Goal: Communication & Community: Answer question/provide support

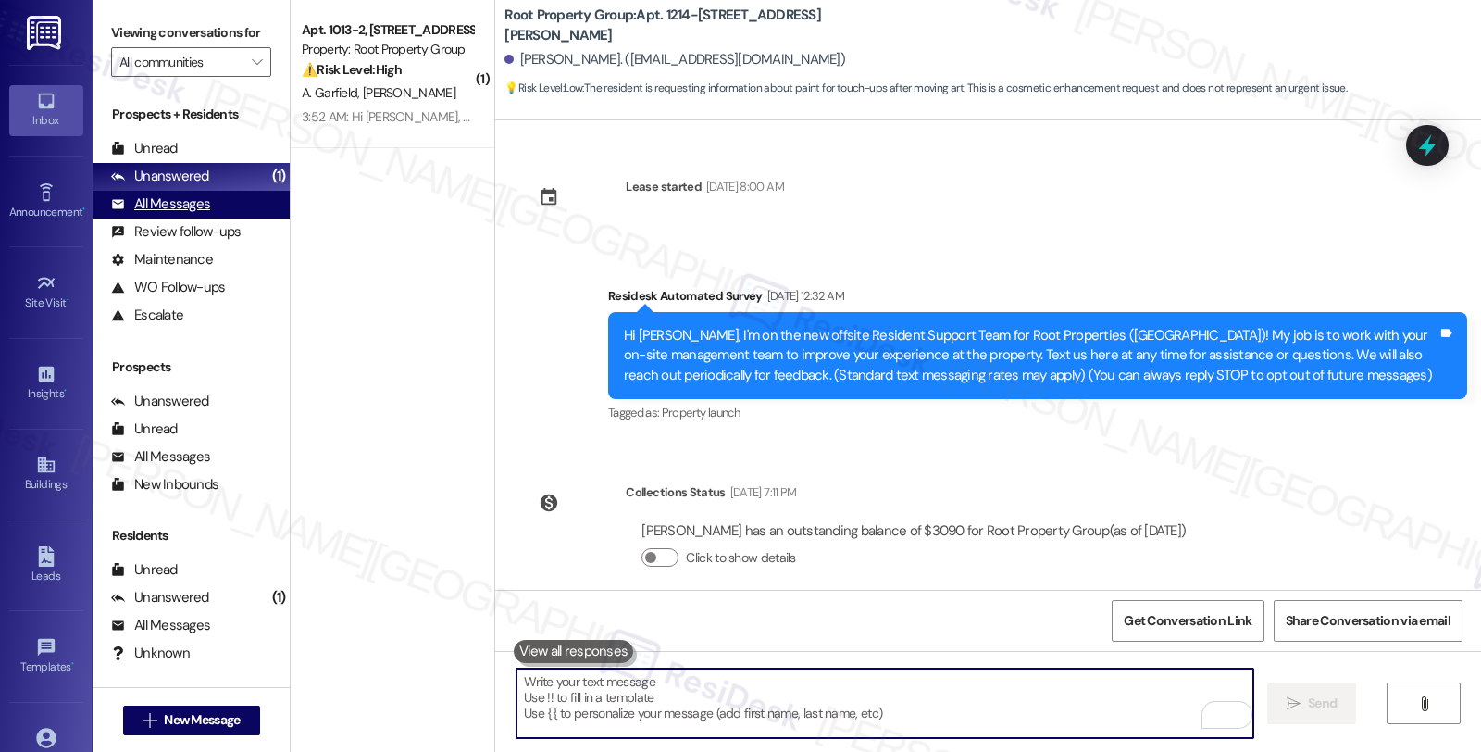
click at [181, 214] on div "All Messages" at bounding box center [160, 203] width 99 height 19
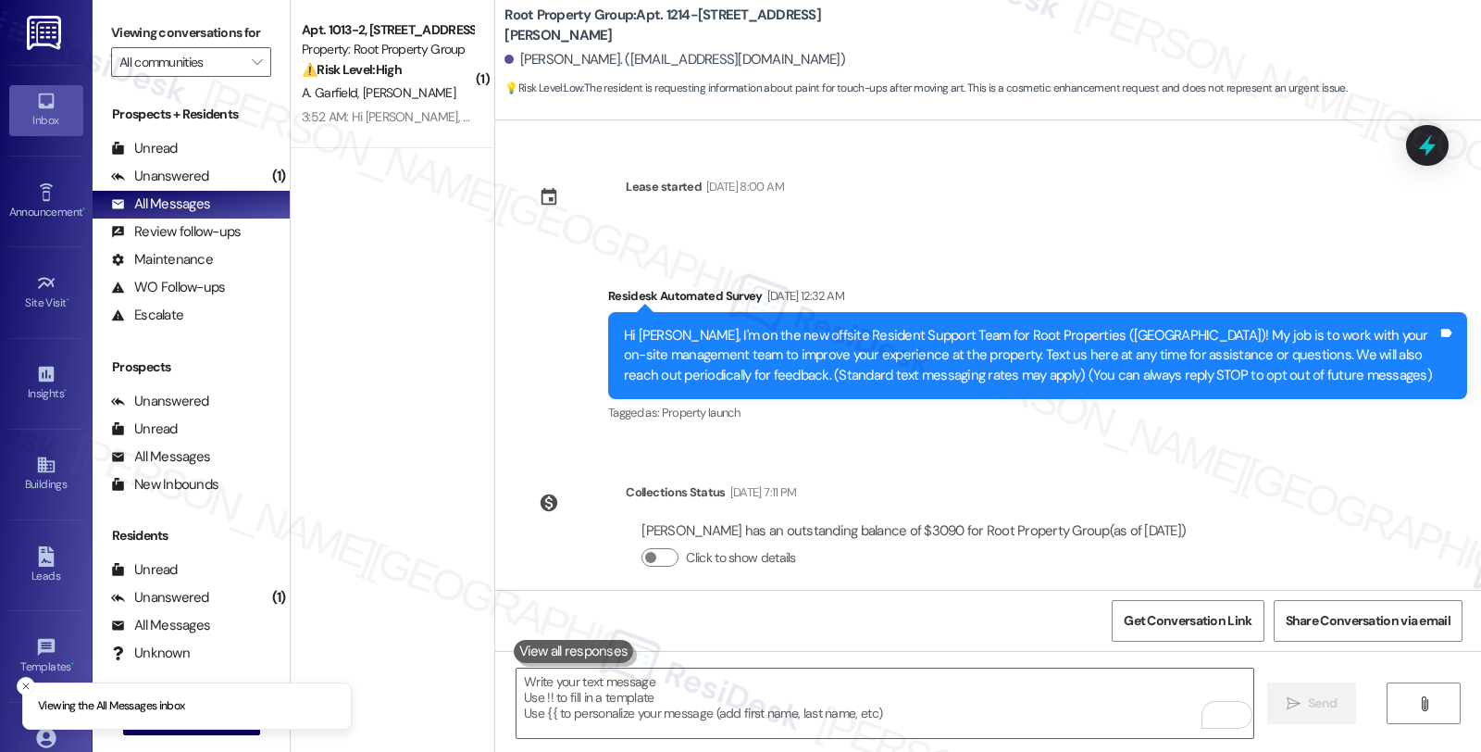
scroll to position [1748, 0]
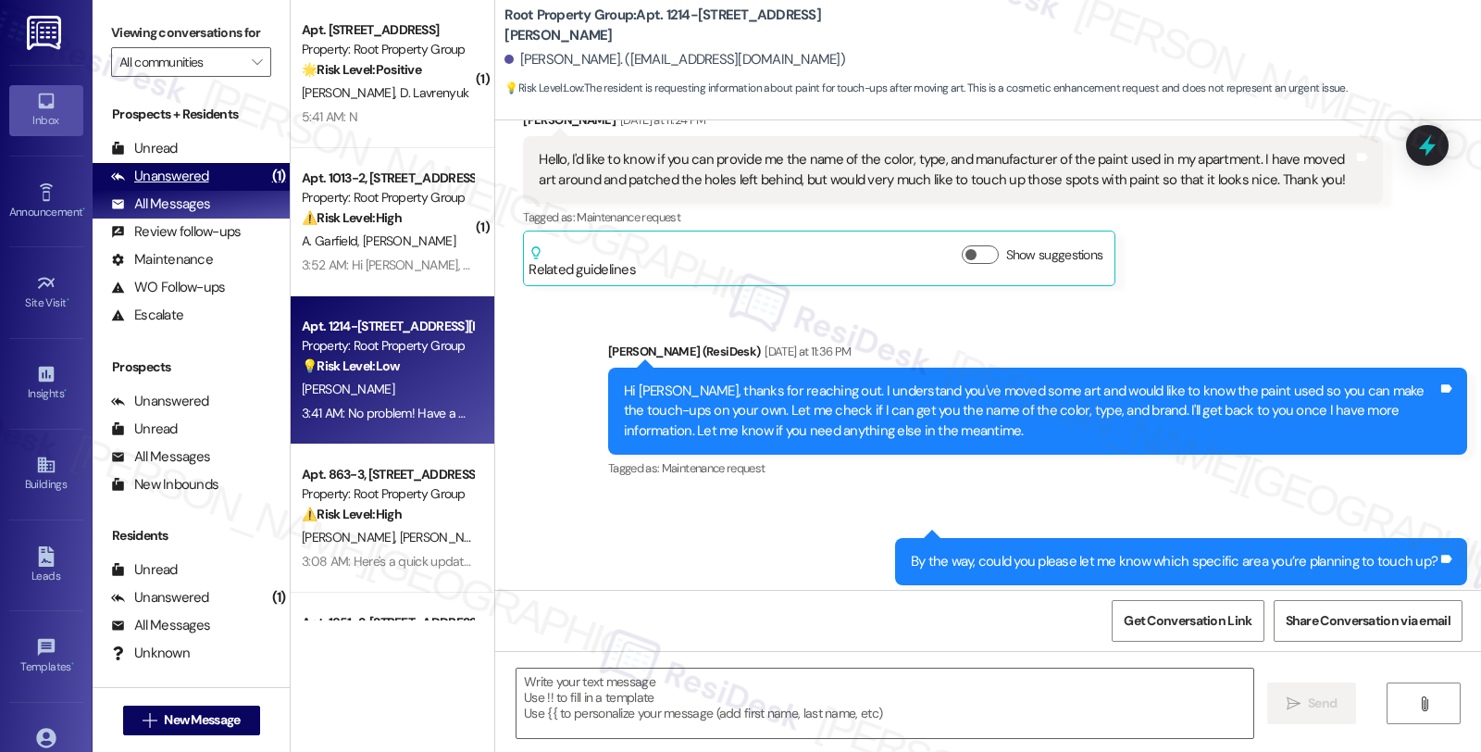
type textarea "Fetching suggested responses. Please feel free to read through the conversation…"
click at [201, 186] on div "Unanswered" at bounding box center [160, 176] width 98 height 19
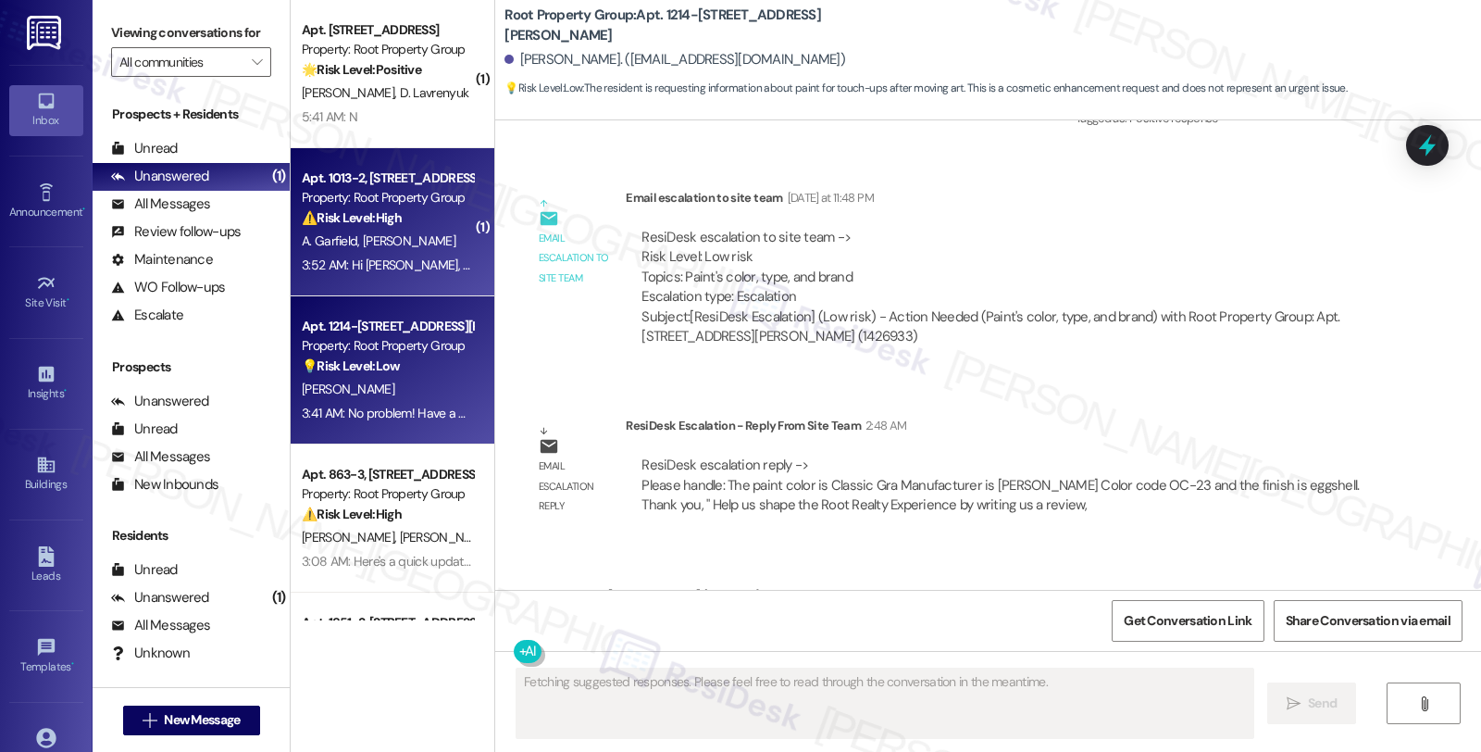
scroll to position [1618, 0]
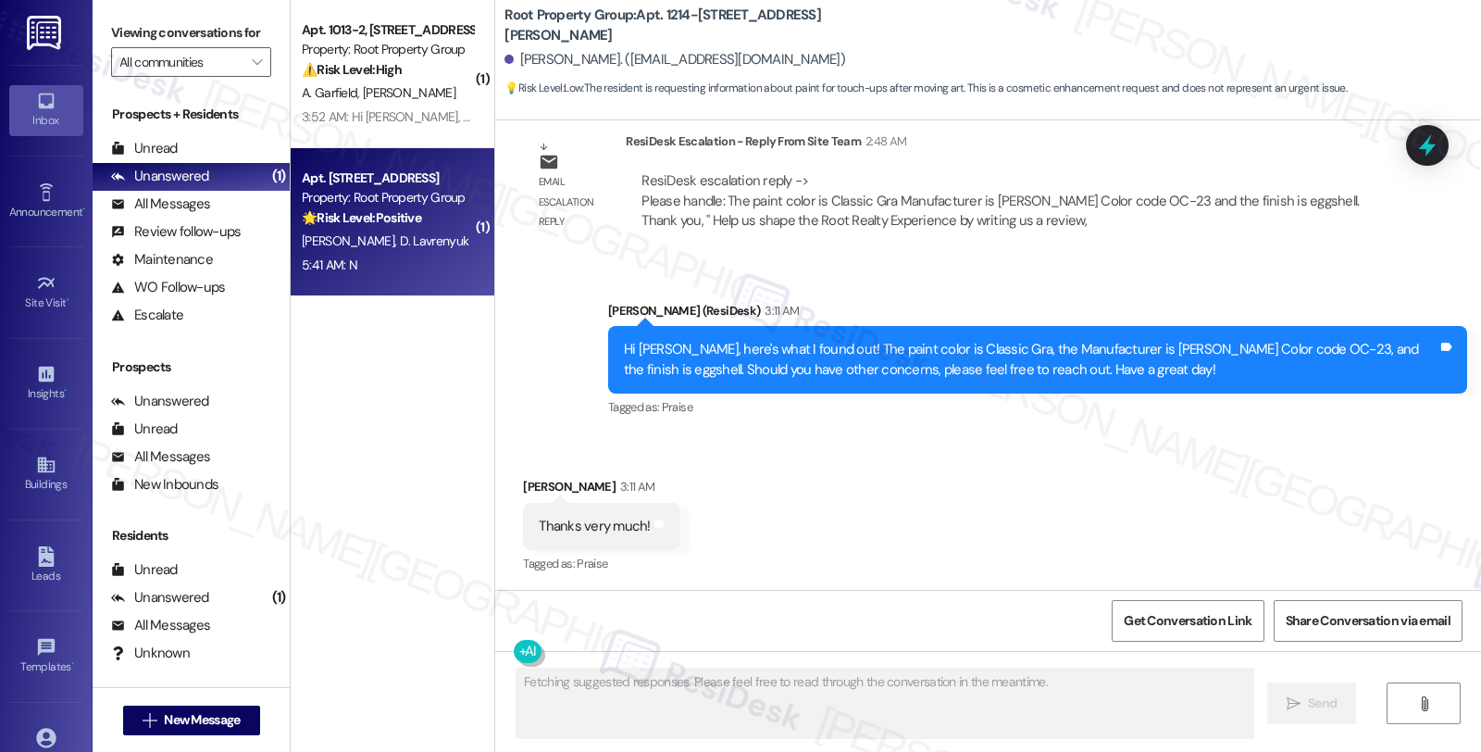
click at [419, 245] on div "S. Garcia D. Lavrenyuk" at bounding box center [387, 241] width 175 height 23
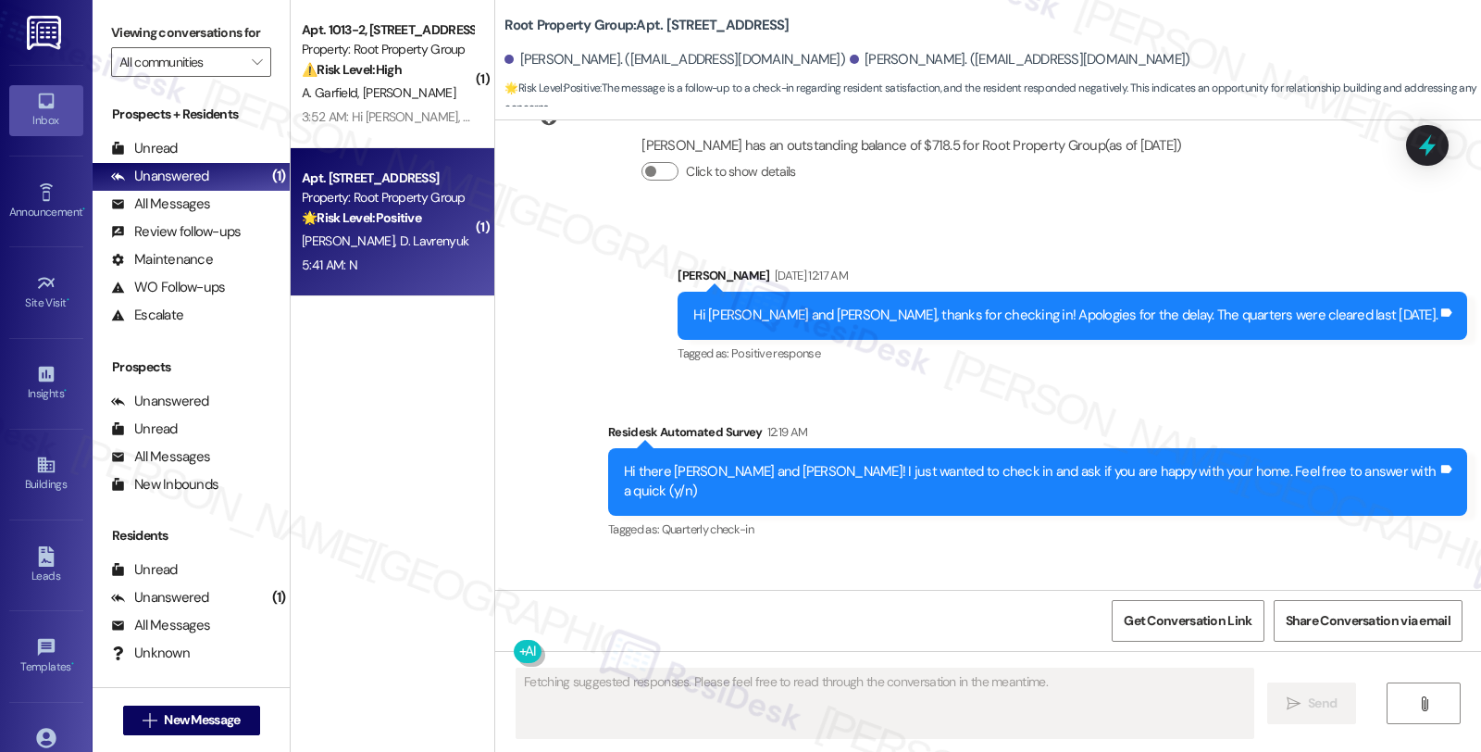
scroll to position [1512, 0]
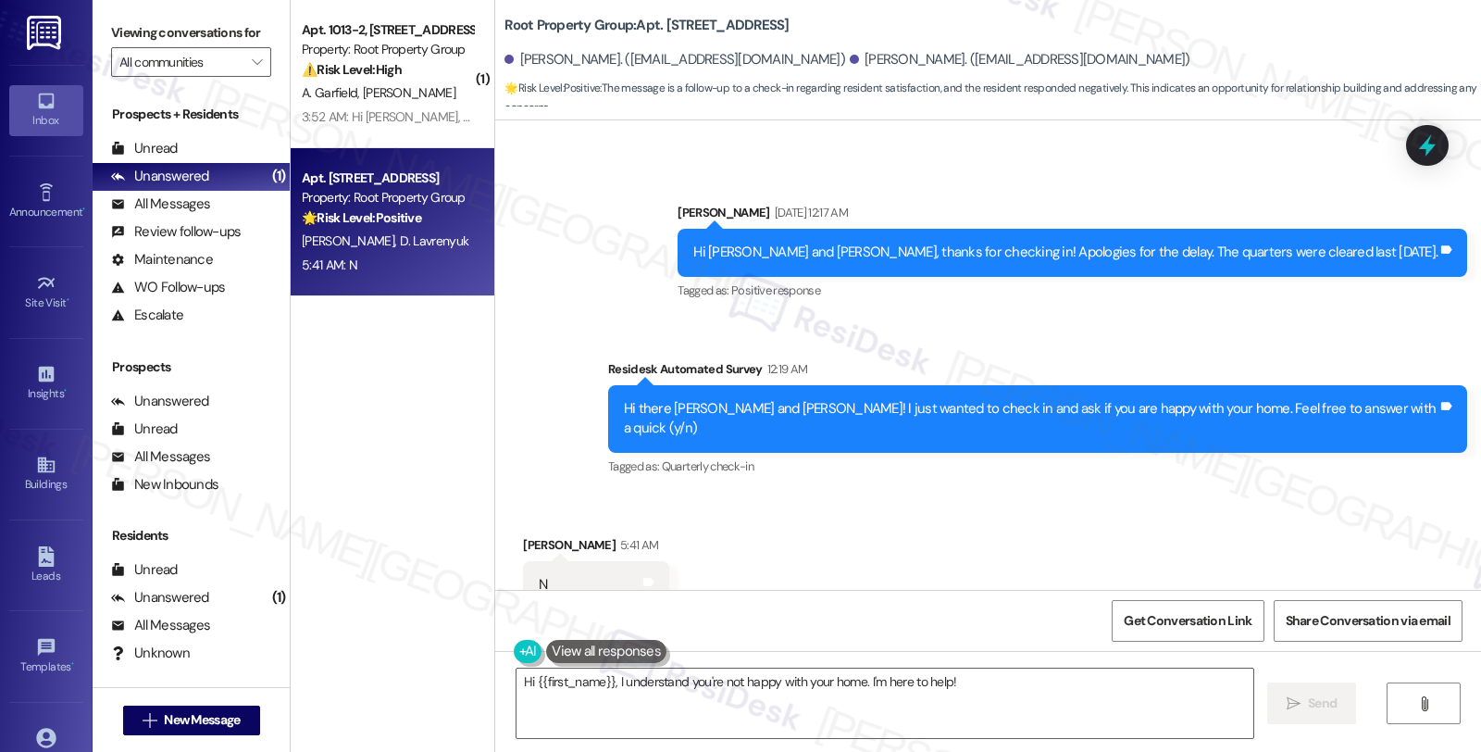
click at [539, 535] on div "Samantha Garcia 5:41 AM" at bounding box center [596, 548] width 146 height 26
copy div "Samantha"
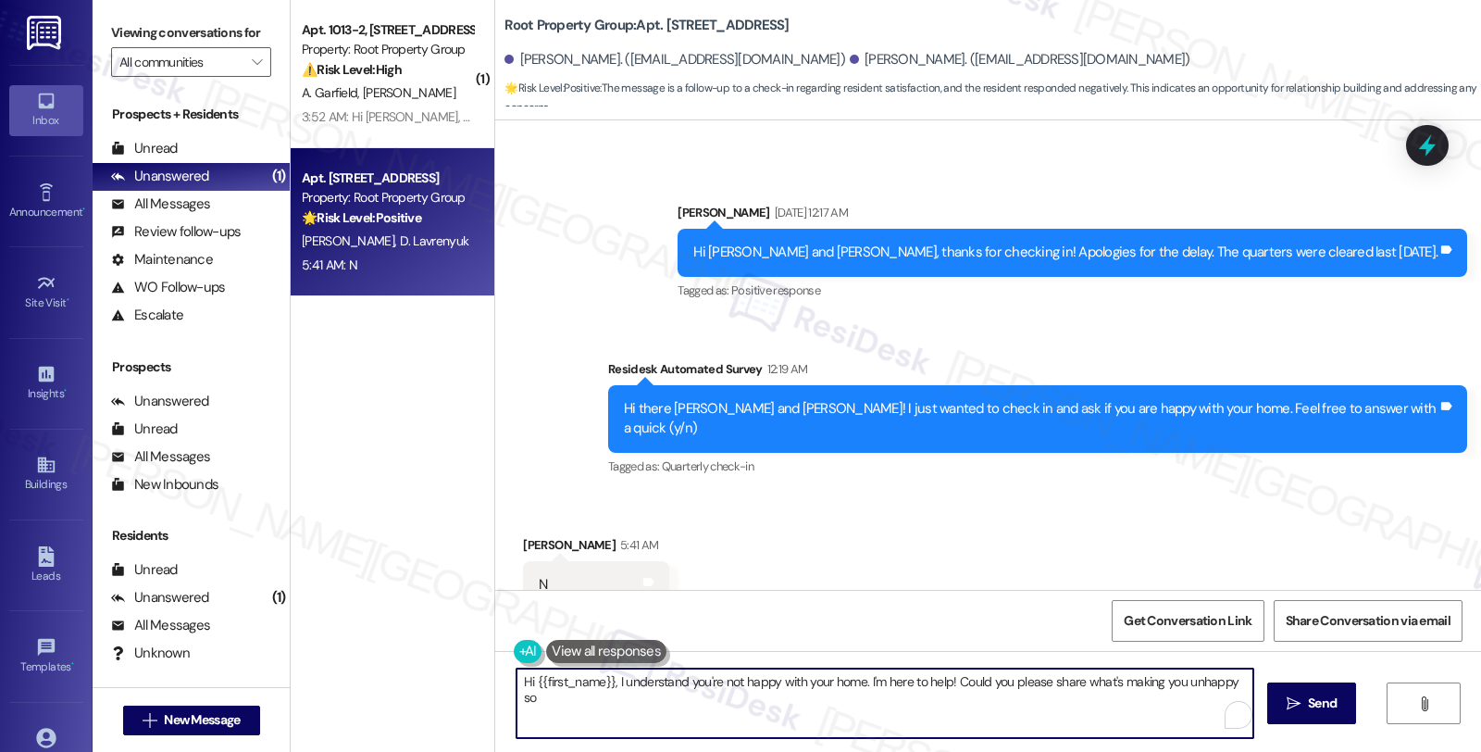
drag, startPoint x: 525, startPoint y: 680, endPoint x: 602, endPoint y: 683, distance: 76.9
paste textarea "Samantha"
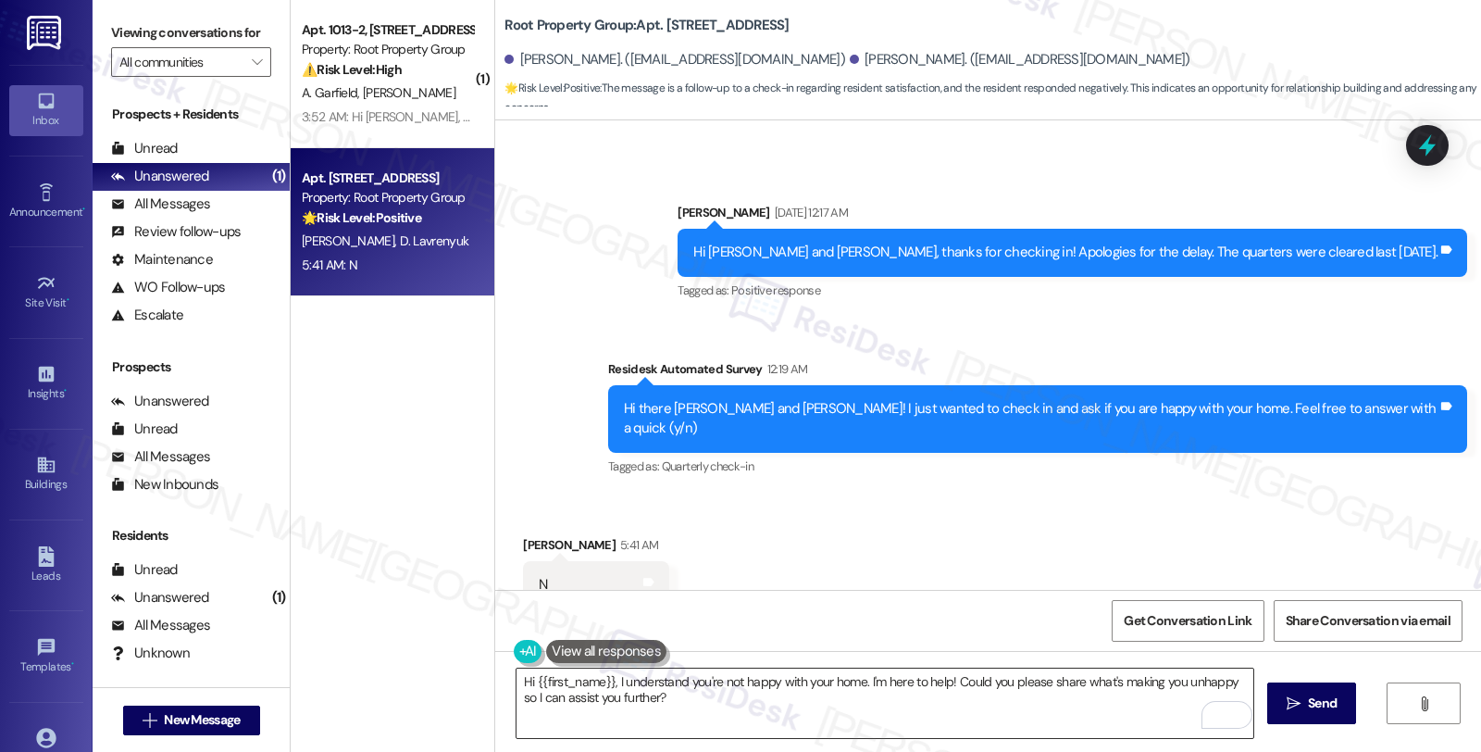
click at [769, 725] on textarea "Hi {{first_name}}, I understand you're not happy with your home. I'm here to he…" at bounding box center [885, 703] width 737 height 69
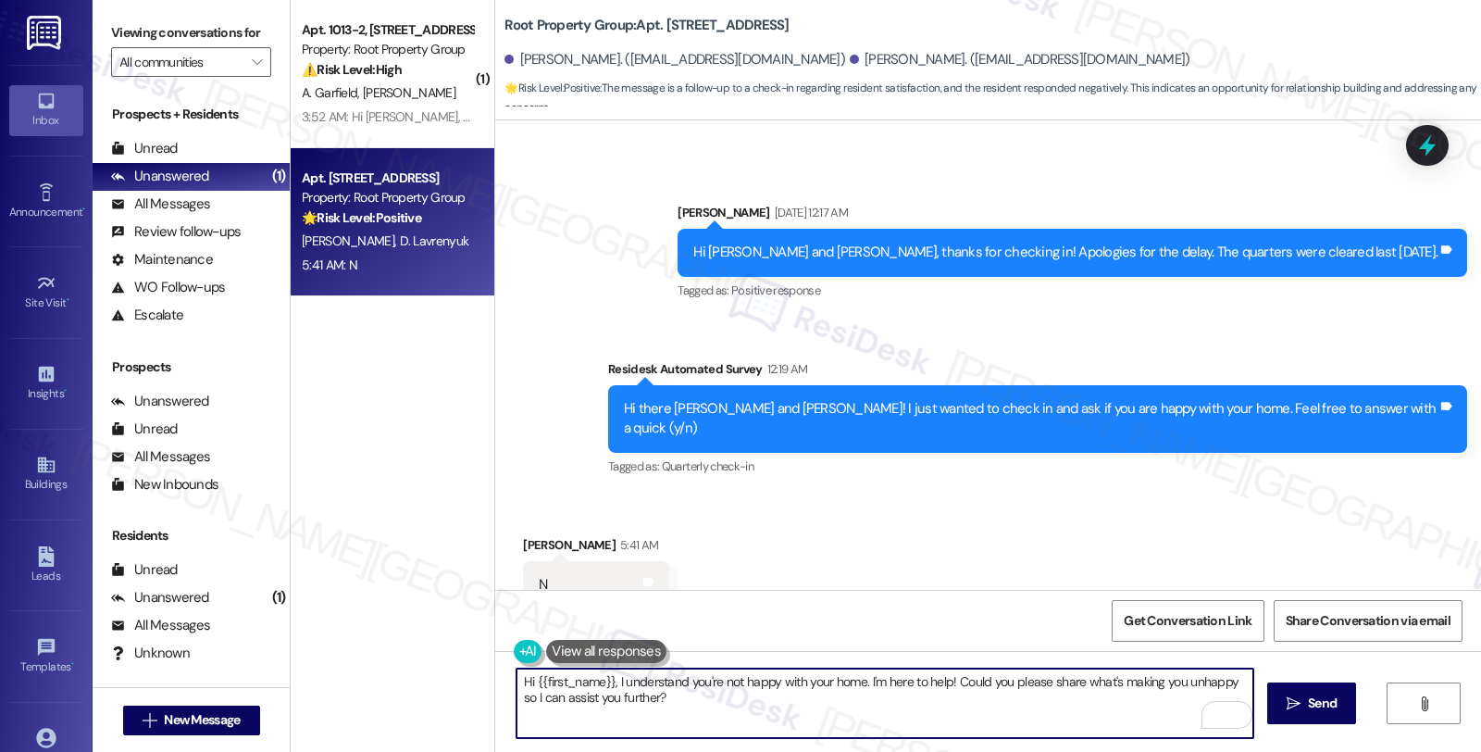
drag, startPoint x: 529, startPoint y: 683, endPoint x: 603, endPoint y: 681, distance: 74.1
click at [603, 681] on textarea "Hi {{first_name}}, I understand you're not happy with your home. I'm here to he…" at bounding box center [885, 703] width 737 height 69
paste textarea "Samantha"
drag, startPoint x: 1199, startPoint y: 685, endPoint x: 1205, endPoint y: 707, distance: 22.9
click at [1205, 707] on div "Hi Samantha, I understand you're not happy with your home. I'm here to help! Co…" at bounding box center [885, 703] width 739 height 71
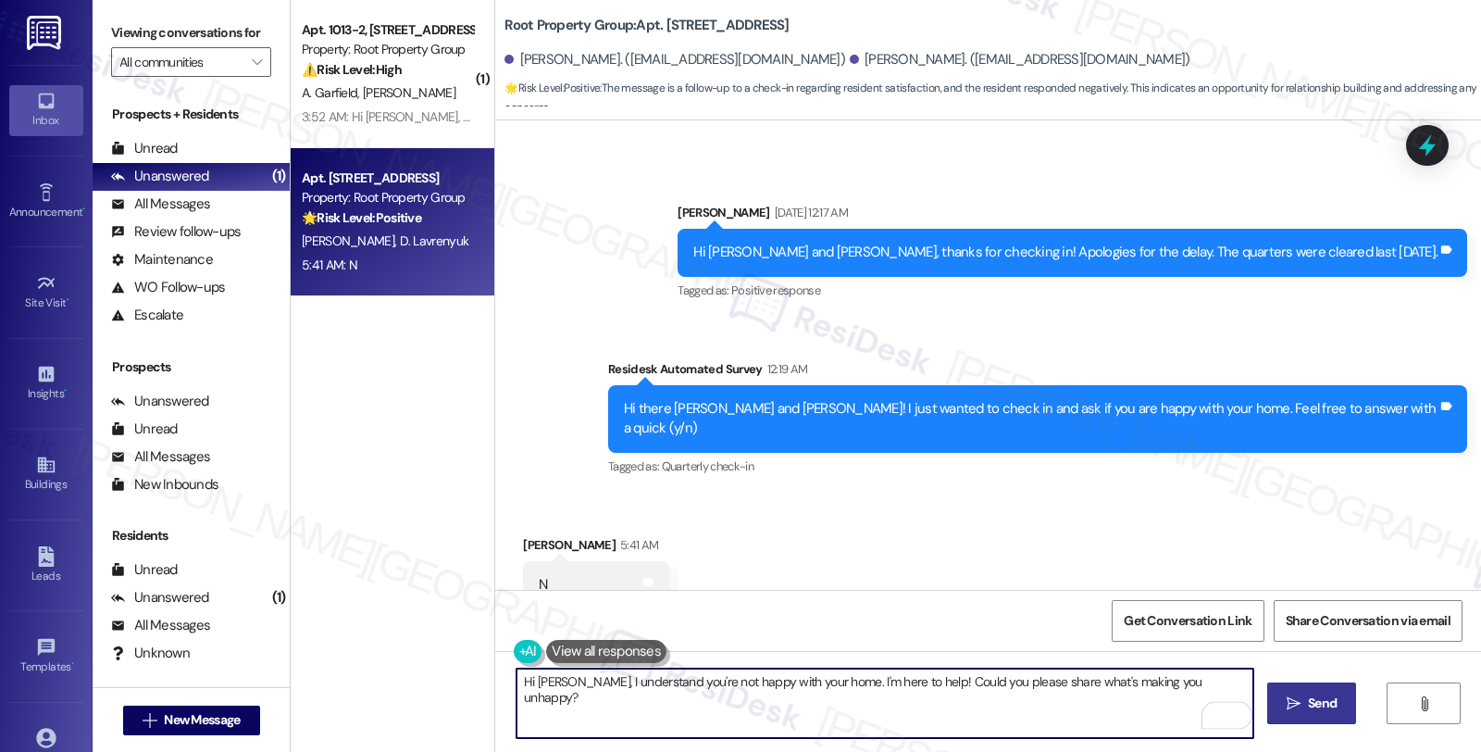
type textarea "Hi Samantha, I understand you're not happy with your home. I'm here to help! Co…"
click at [1334, 696] on span "Send" at bounding box center [1322, 703] width 29 height 19
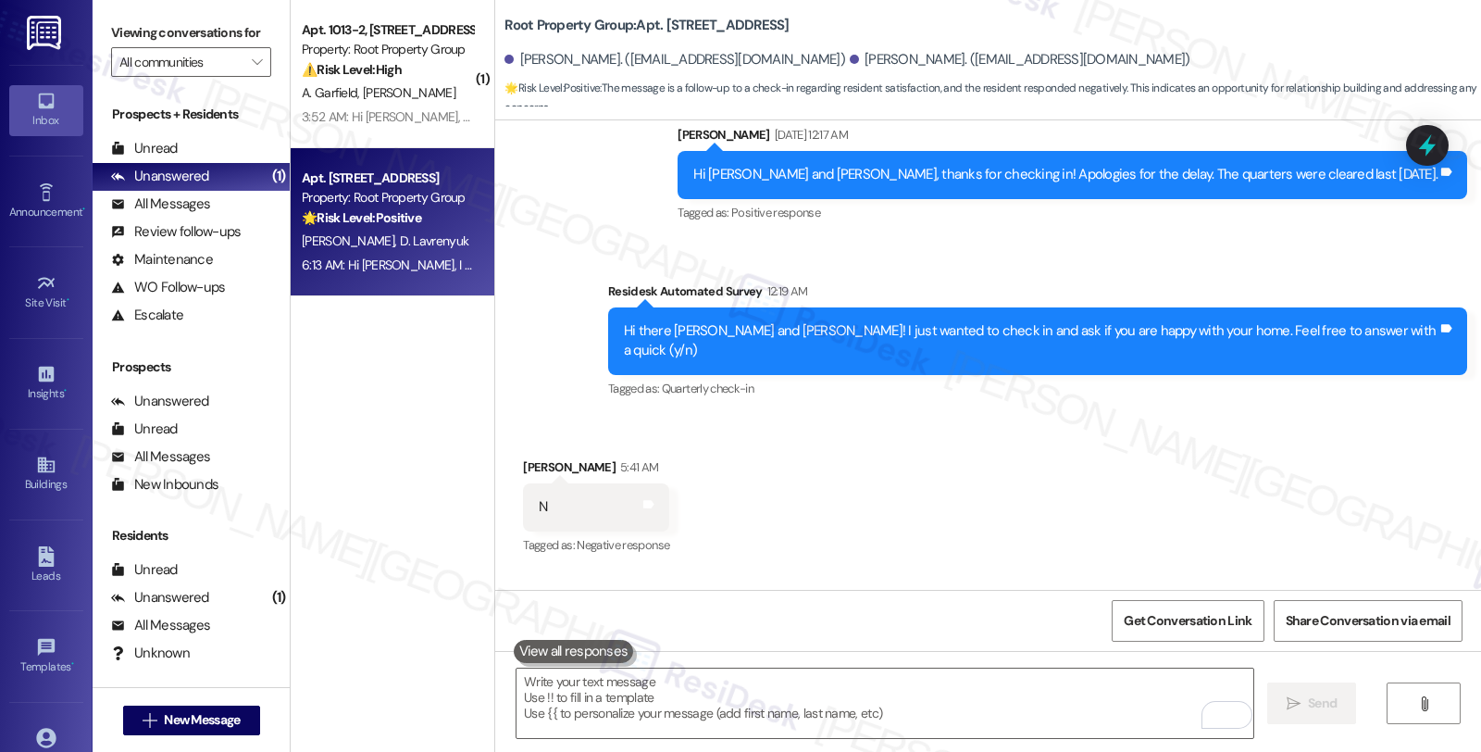
scroll to position [1642, 0]
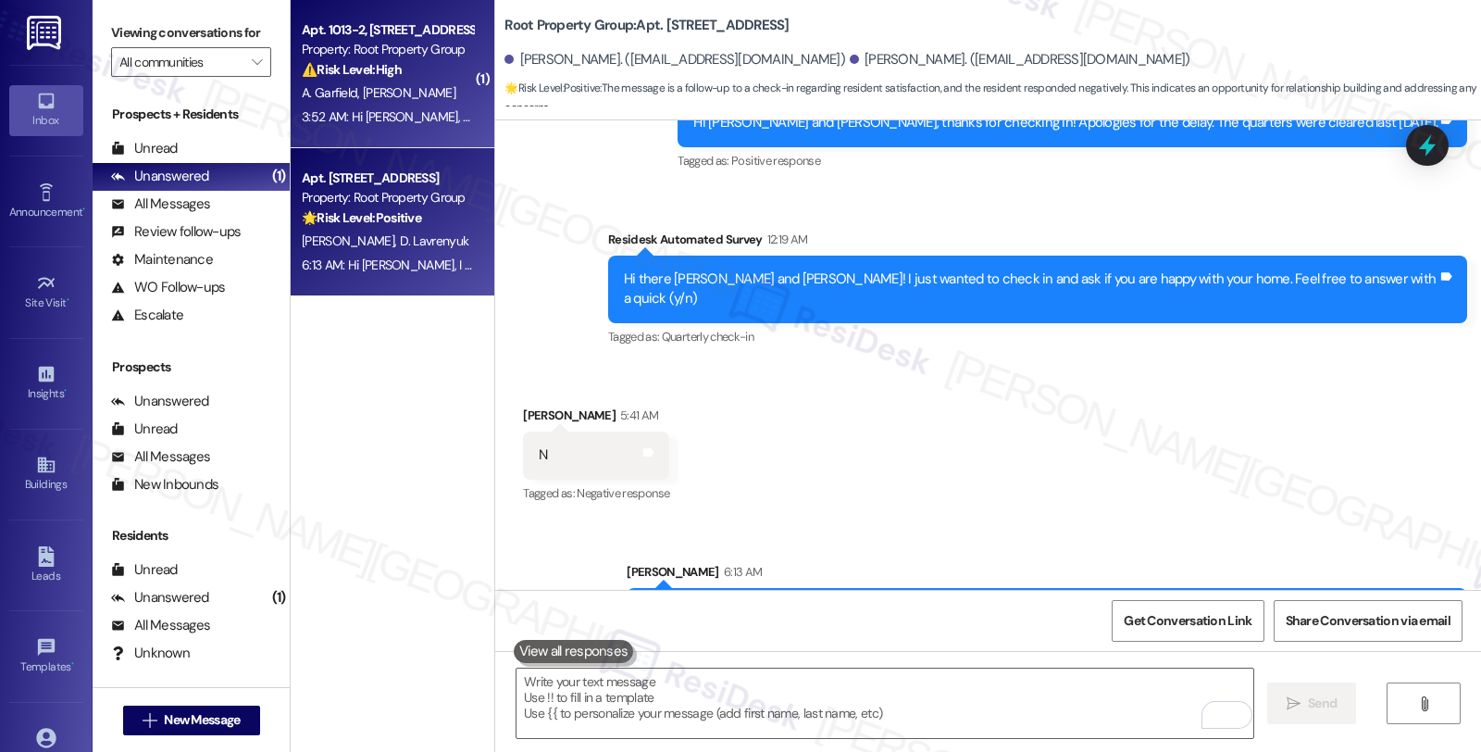
click at [385, 91] on span "[PERSON_NAME]" at bounding box center [409, 92] width 93 height 17
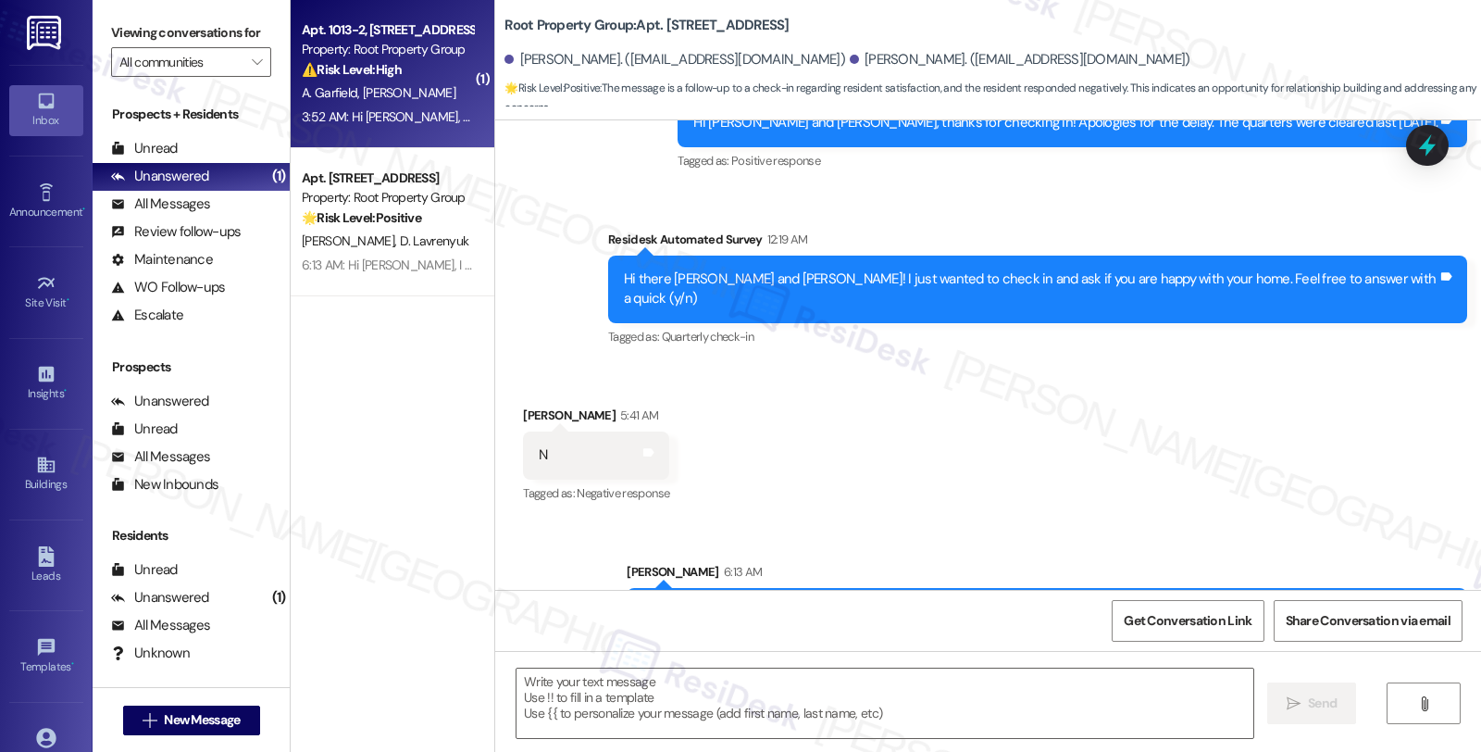
type textarea "Fetching suggested responses. Please feel free to read through the conversation…"
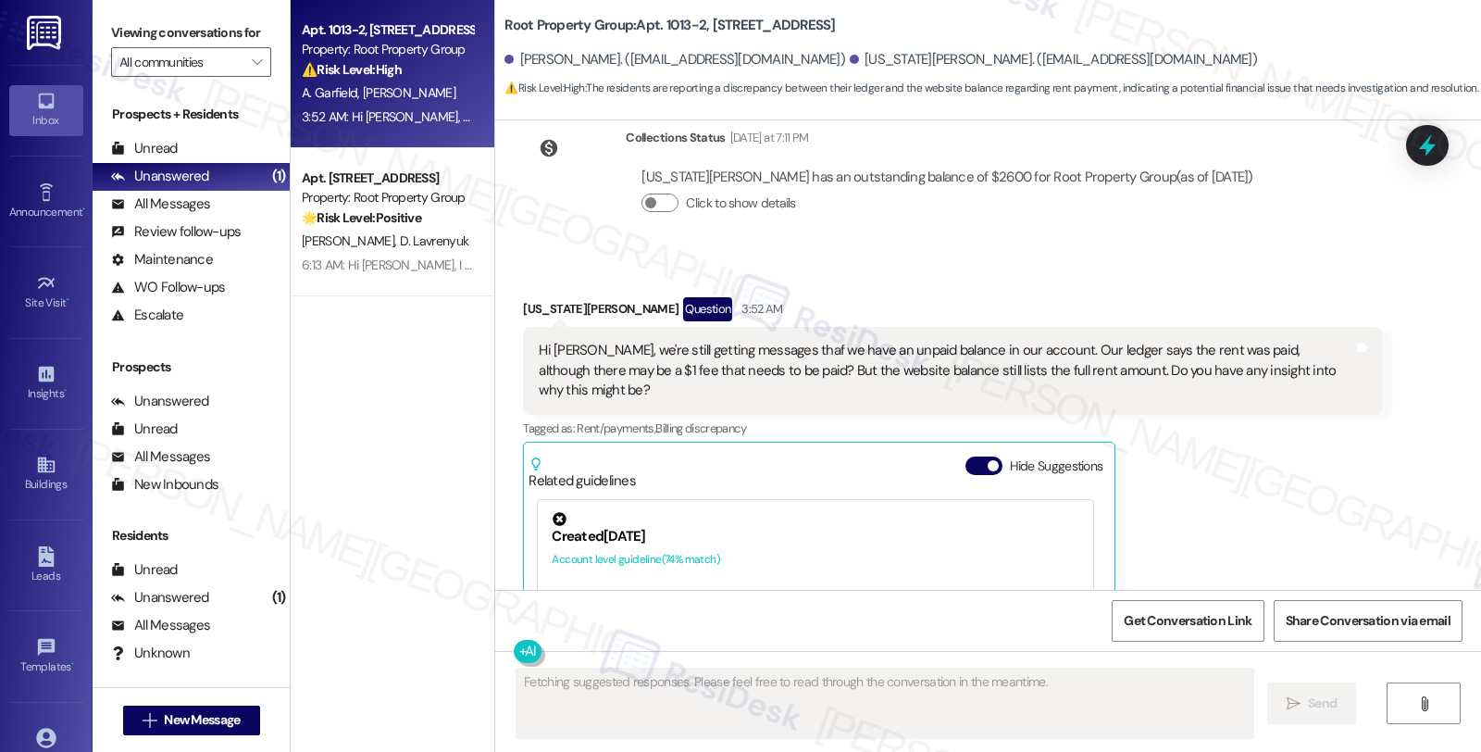
scroll to position [2761, 0]
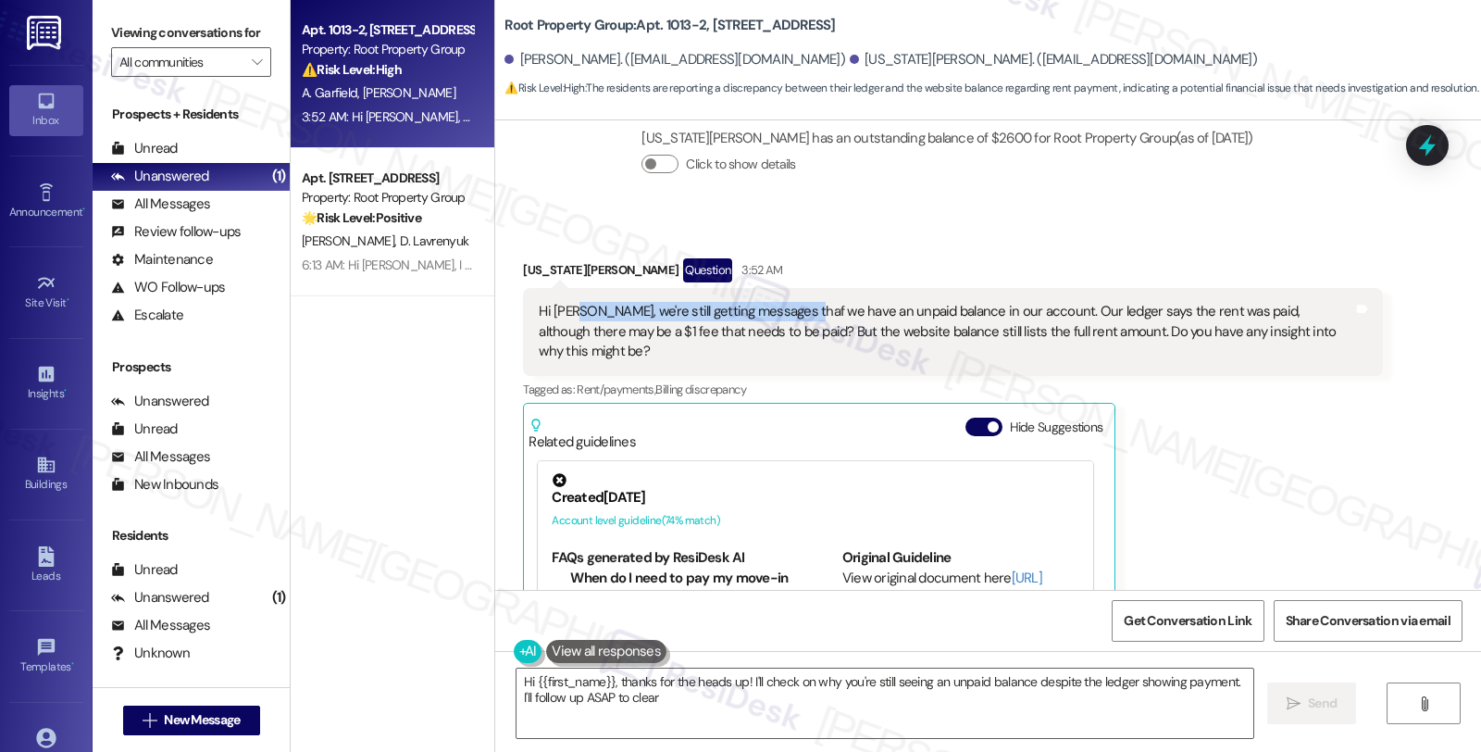
drag, startPoint x: 565, startPoint y: 250, endPoint x: 792, endPoint y: 255, distance: 226.9
click at [792, 302] on div "Hi [PERSON_NAME], we're still getting messages thaf we have an unpaid balance i…" at bounding box center [946, 331] width 814 height 59
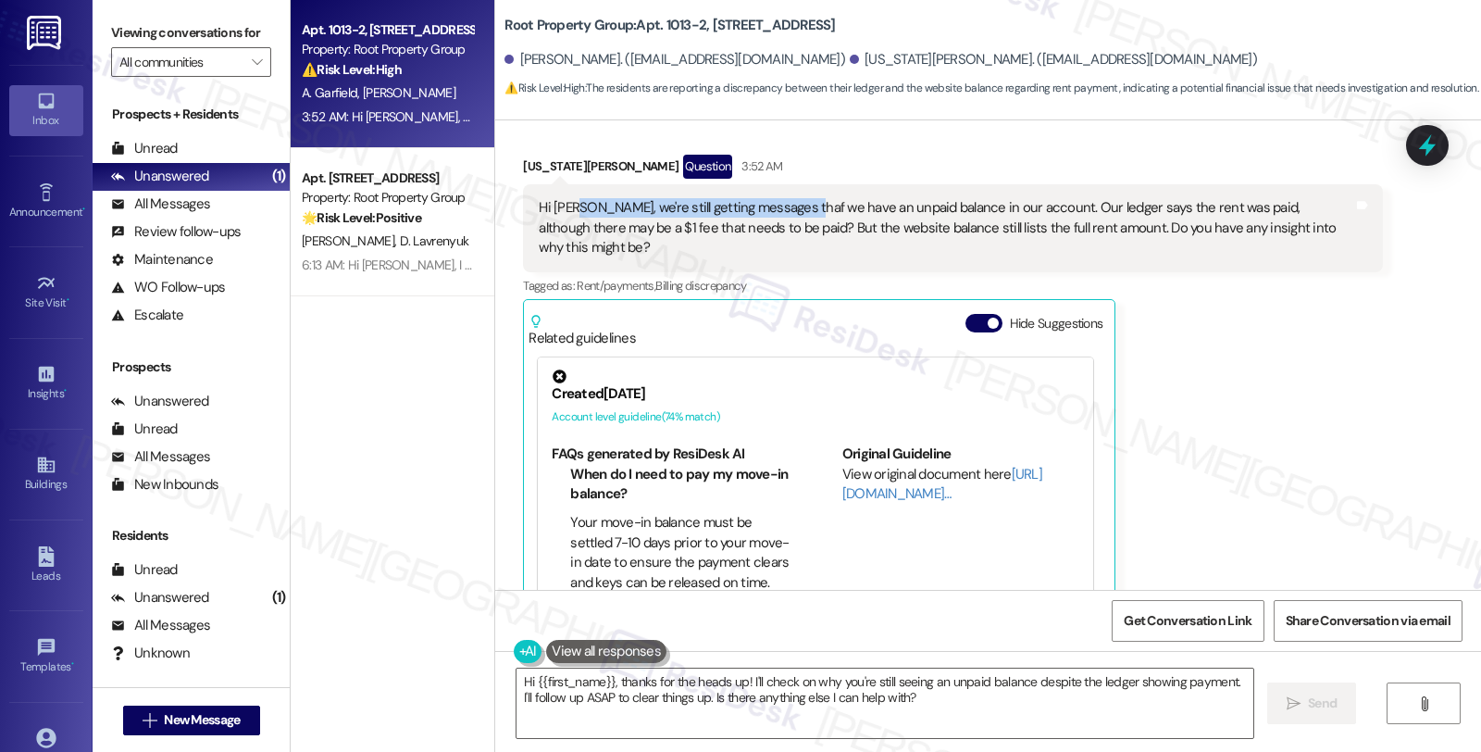
scroll to position [2556, 0]
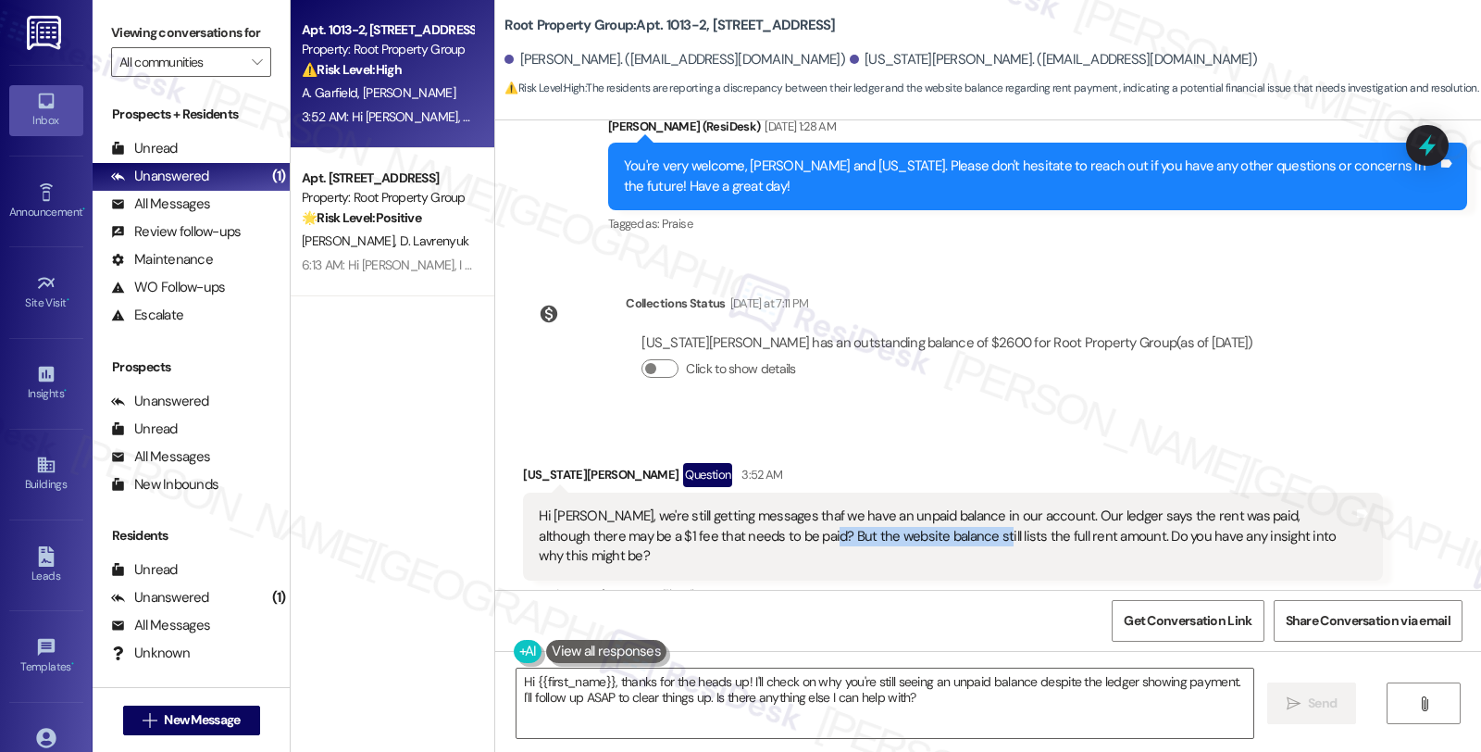
drag, startPoint x: 731, startPoint y: 484, endPoint x: 883, endPoint y: 484, distance: 151.9
click at [883, 506] on div "Hi [PERSON_NAME], we're still getting messages thaf we have an unpaid balance i…" at bounding box center [946, 535] width 814 height 59
click at [538, 463] on div "Virginia Wise Question 3:52 AM" at bounding box center [952, 478] width 859 height 30
copy div "Virginia"
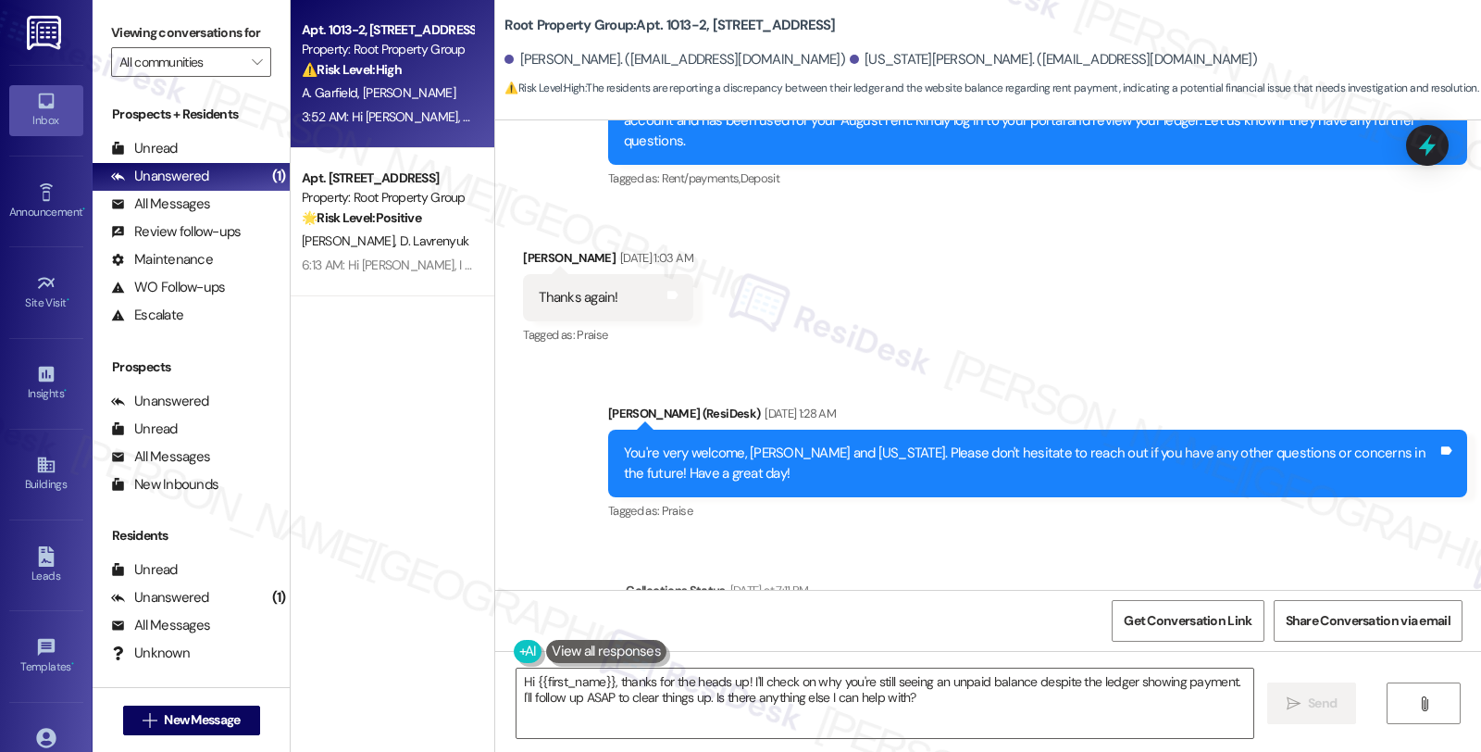
scroll to position [2144, 0]
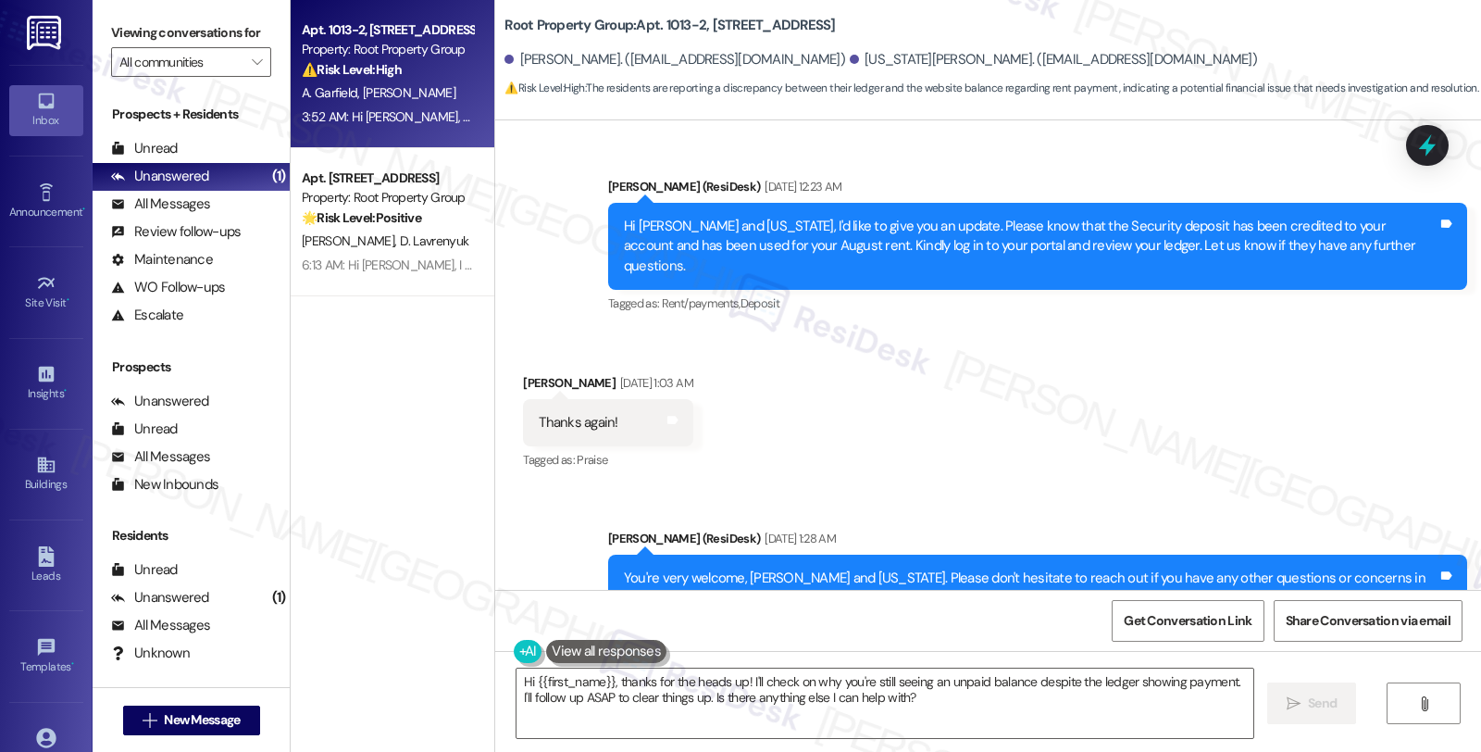
click at [531, 373] on div "Allison Garfield Aug 12, 2025 at 1:03 AM" at bounding box center [607, 386] width 169 height 26
copy div "Allison"
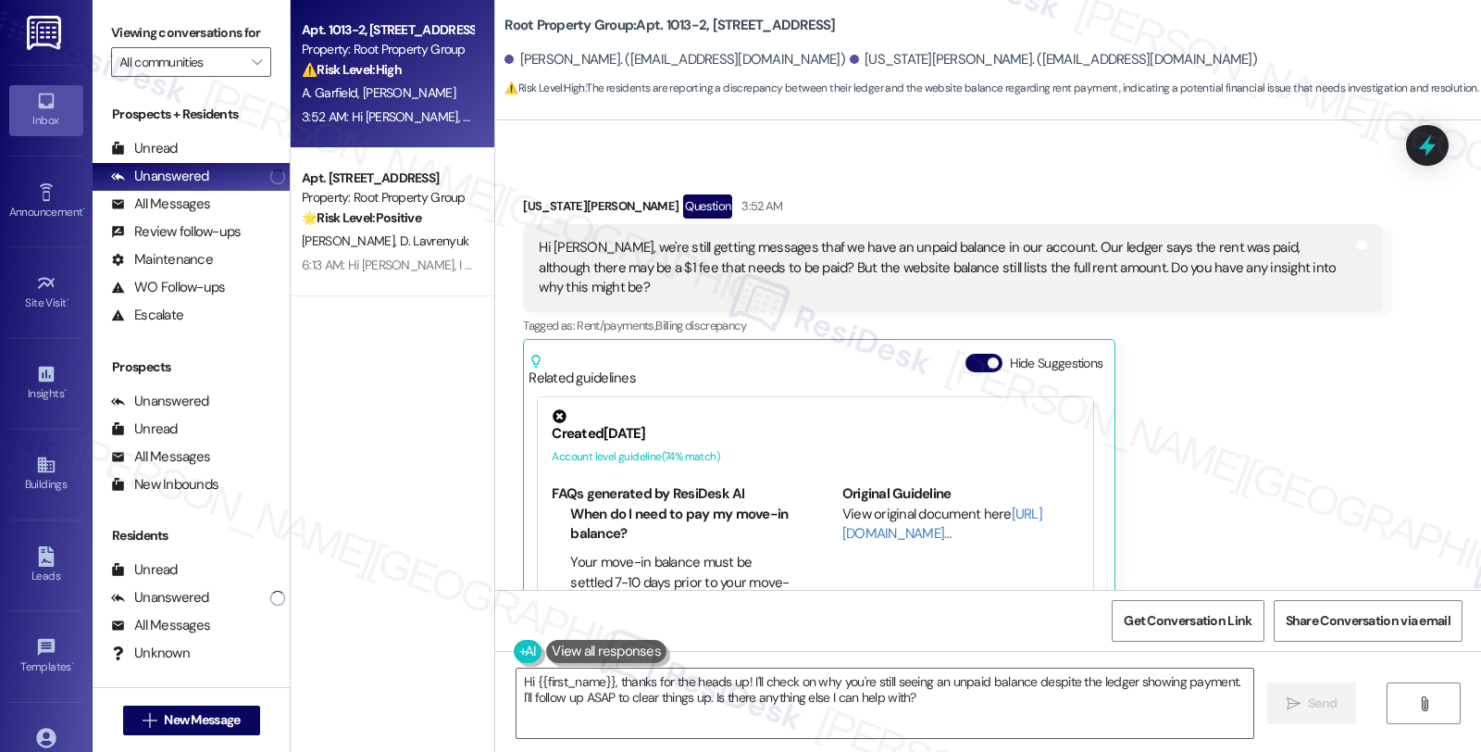
scroll to position [2865, 0]
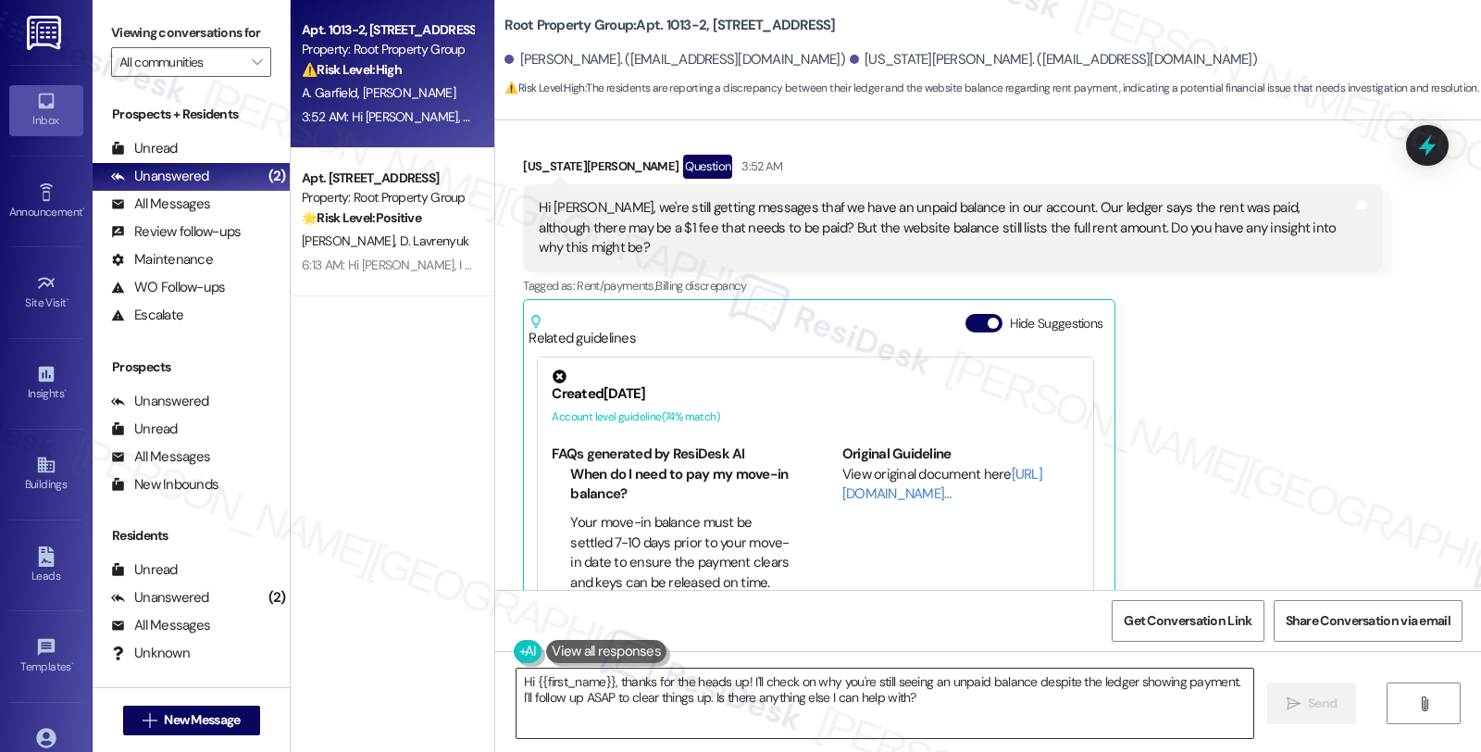
click at [523, 682] on textarea "Hi {{first_name}}, thanks for the heads up! I'll check on why you're still seei…" at bounding box center [885, 703] width 737 height 69
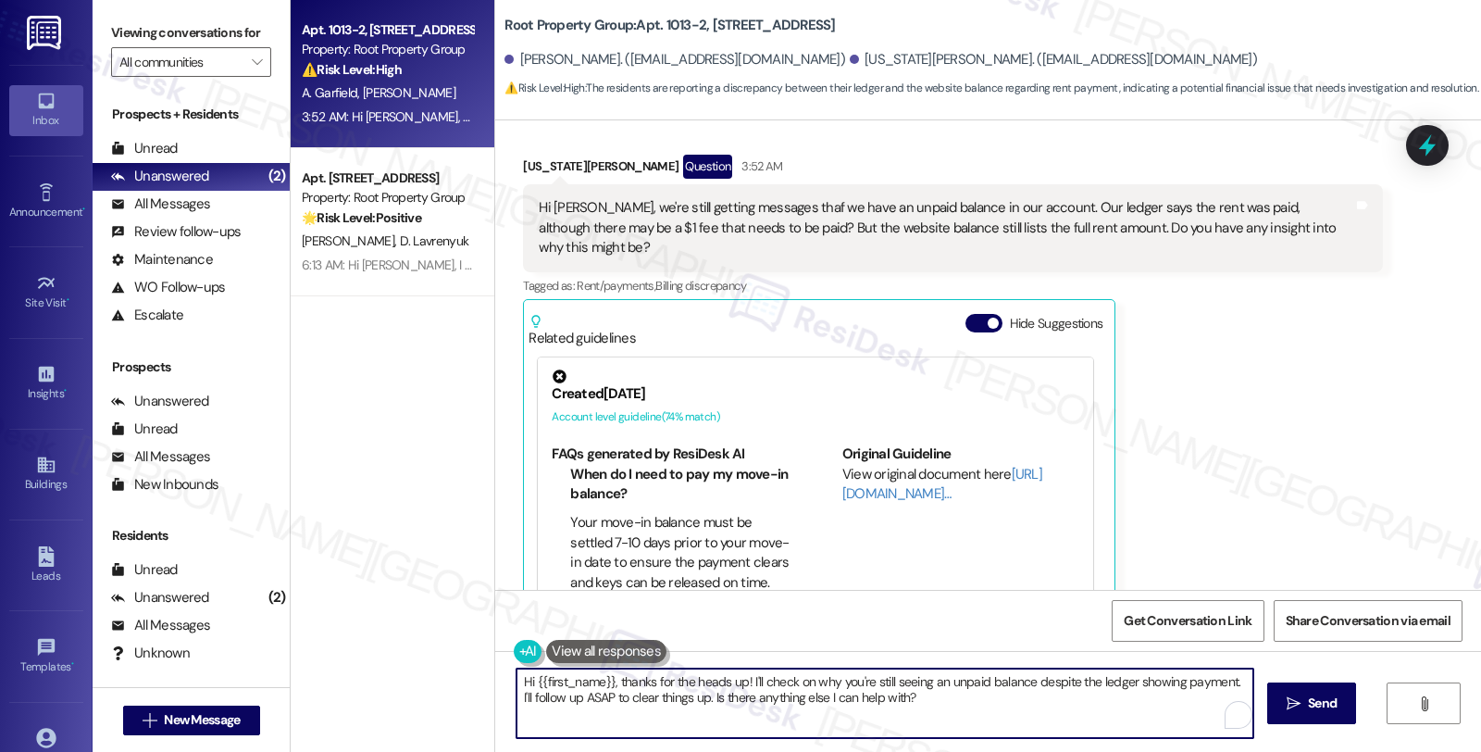
paste textarea "Allison"
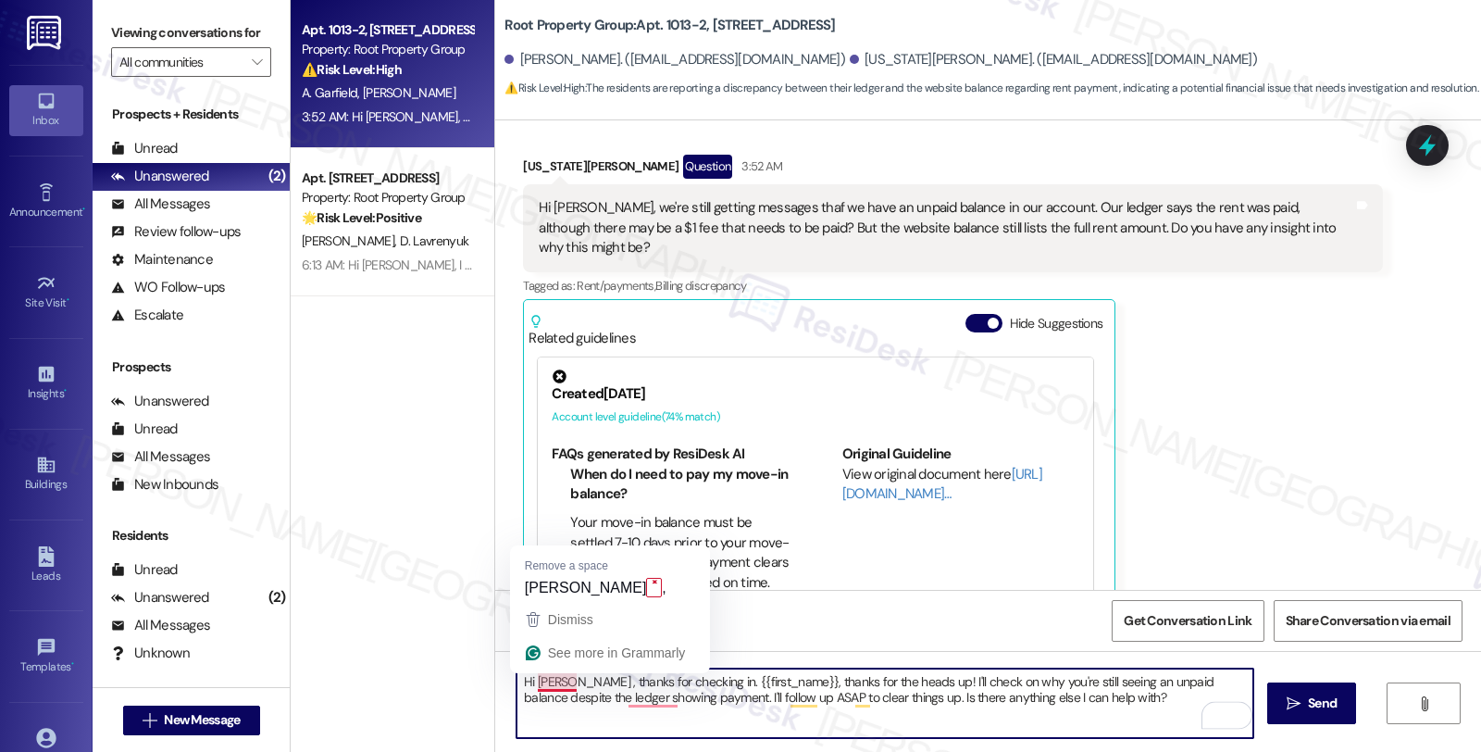
scroll to position [2659, 0]
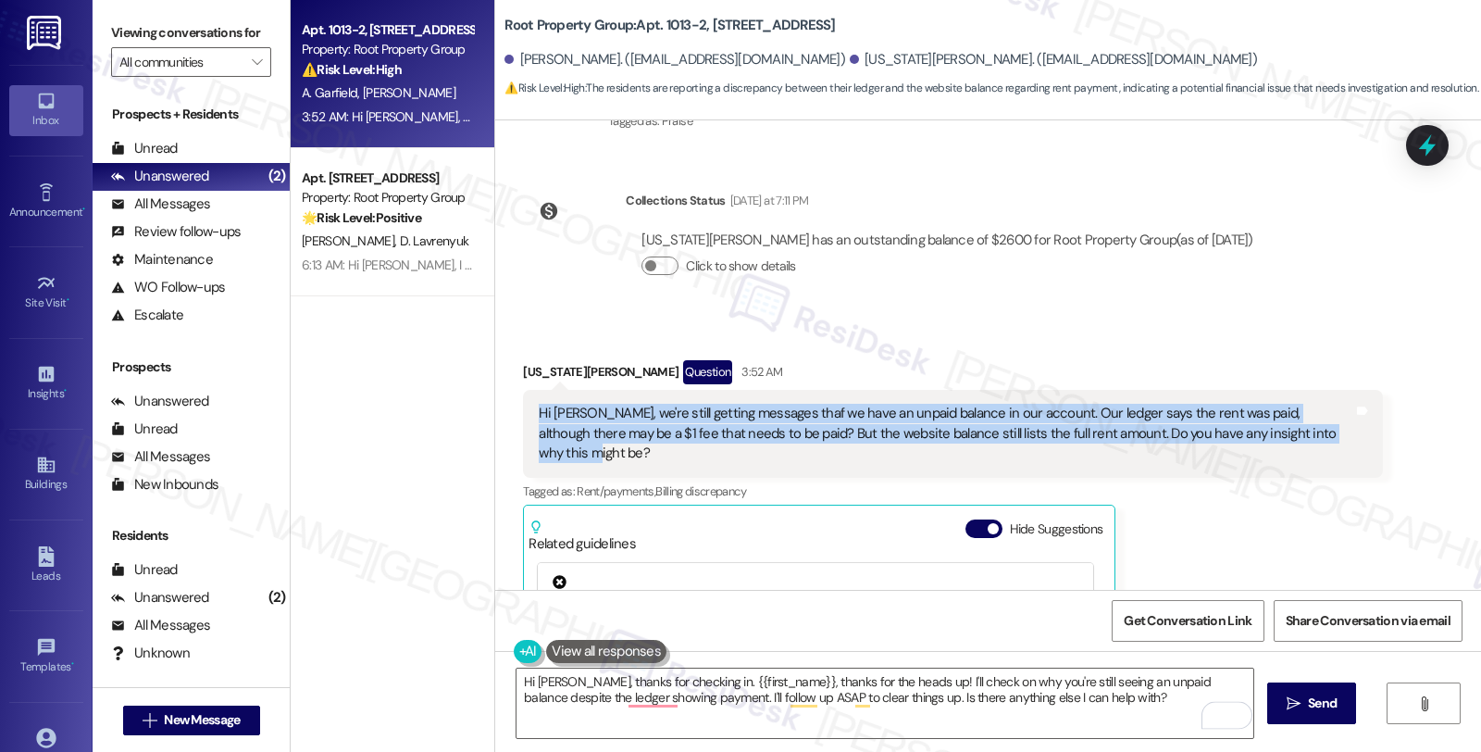
drag, startPoint x: 1294, startPoint y: 373, endPoint x: 522, endPoint y: 358, distance: 771.4
click at [523, 390] on div "Hi Sarah, we're still getting messages thaf we have an unpaid balance in our ac…" at bounding box center [952, 433] width 859 height 87
copy div "Hi [PERSON_NAME], we're still getting messages thaf we have an unpaid balance i…"
click at [1219, 535] on div "Virginia Wise Question 3:52 AM Hi Sarah, we're still getting messages thaf we h…" at bounding box center [952, 610] width 859 height 500
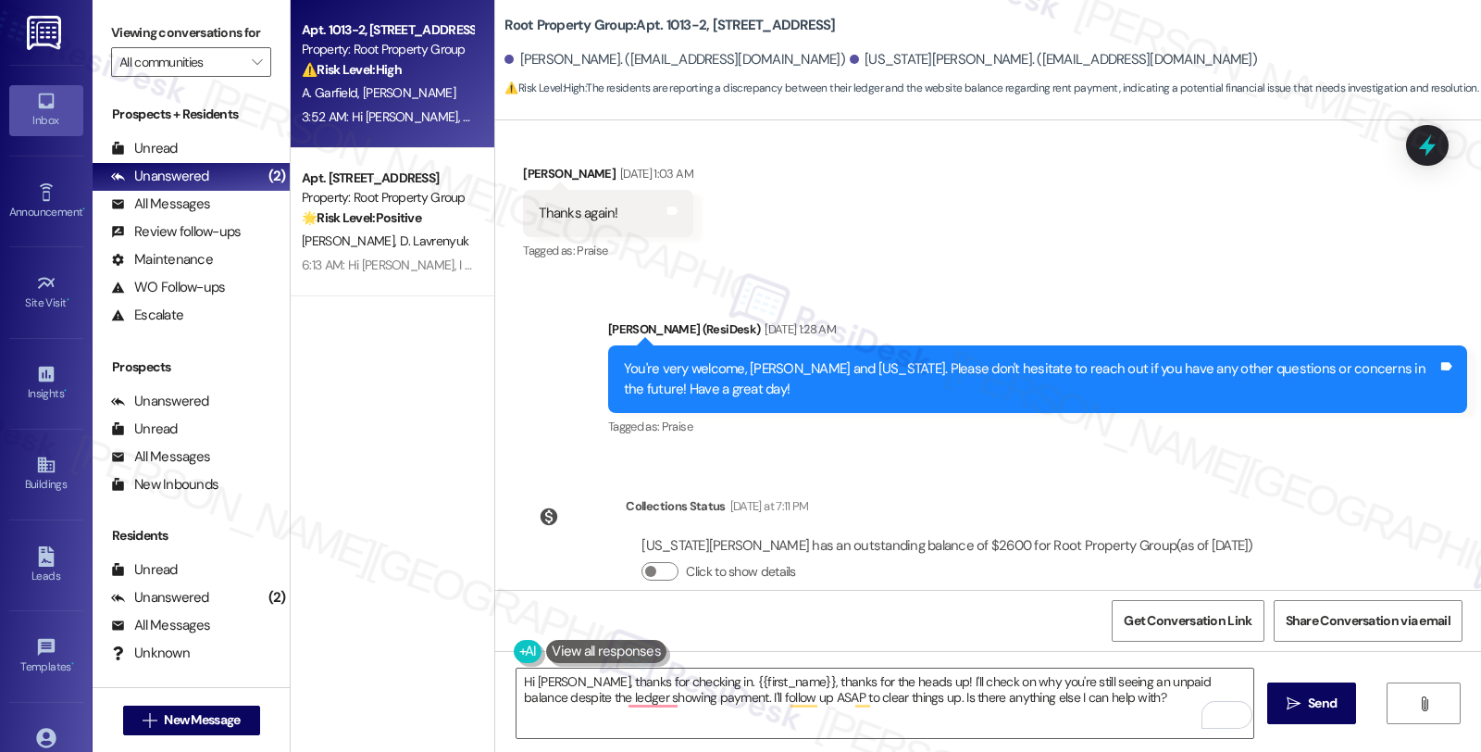
scroll to position [2247, 0]
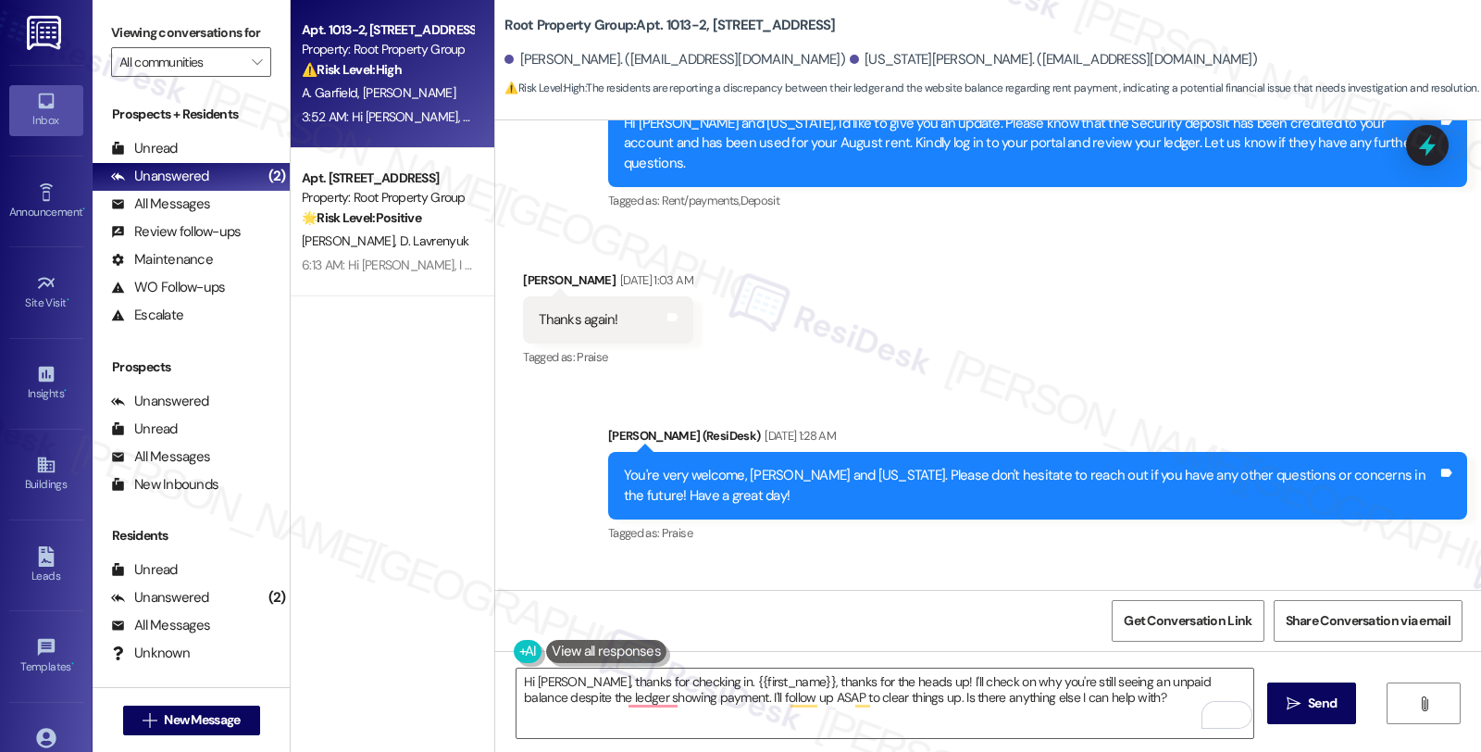
drag, startPoint x: 979, startPoint y: 501, endPoint x: 966, endPoint y: 577, distance: 77.0
click at [979, 501] on div "WO Lease started Jan 01, 2025 at 8:00 AM Show details Survey, sent via SMS Resi…" at bounding box center [988, 354] width 986 height 469
click at [1158, 270] on div "Received via SMS Allison Garfield Aug 12, 2025 at 1:03 AM Thanks again! Tags an…" at bounding box center [988, 307] width 986 height 156
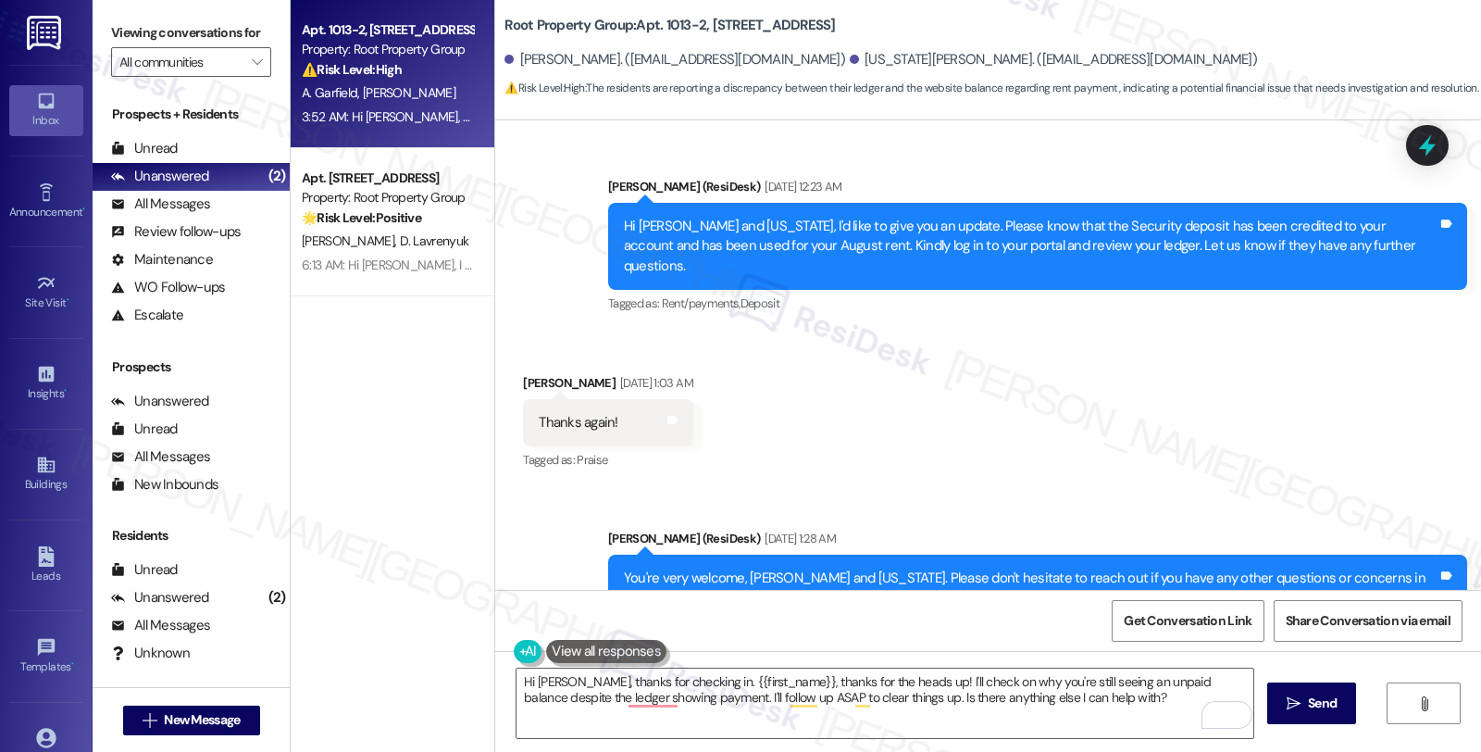
click at [1188, 487] on div "Sent via SMS Sarah (ResiDesk) Aug 12, 2025 at 1:28 AM You're very welcome, Alli…" at bounding box center [988, 575] width 986 height 176
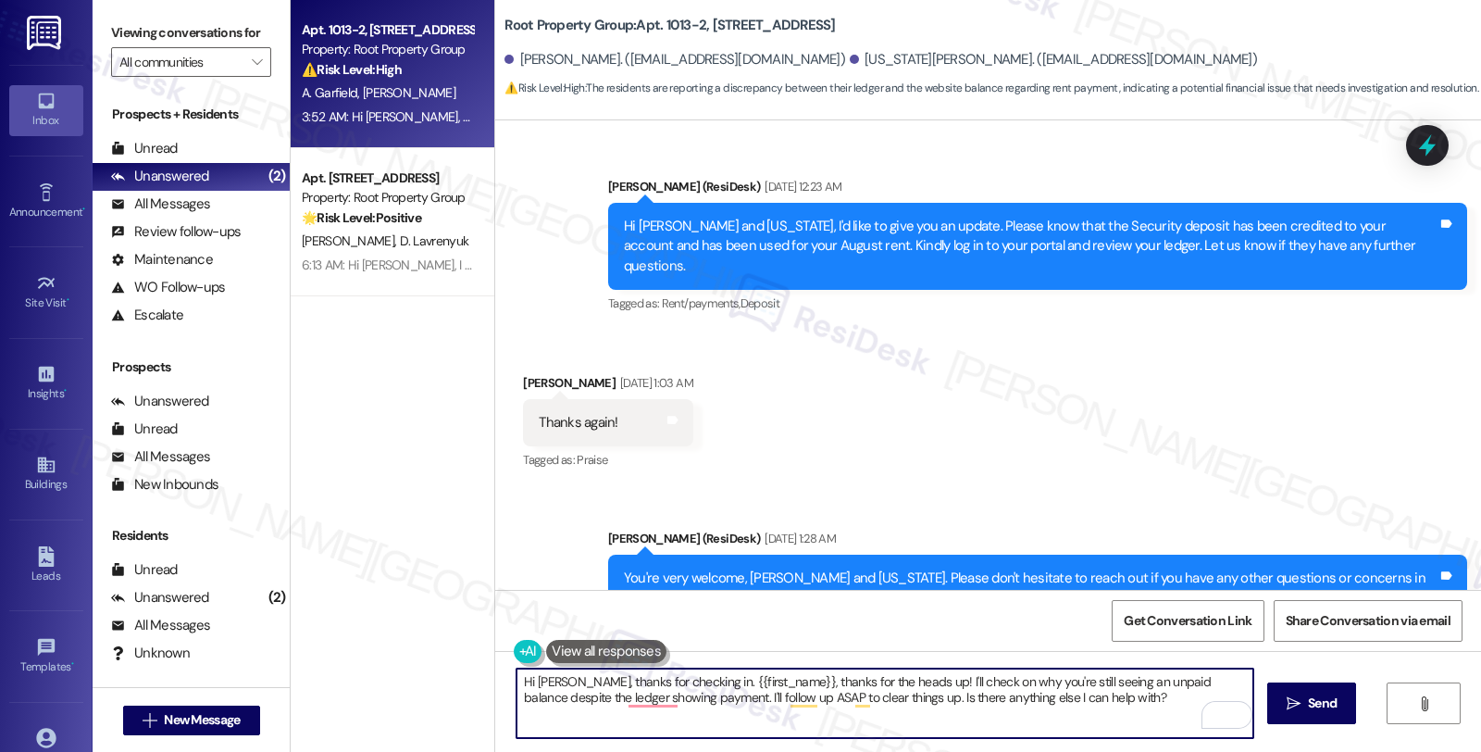
click at [682, 683] on textarea "Hi Allison, thanks for checking in. {{first_name}}, thanks for the heads up! I'…" at bounding box center [885, 703] width 737 height 69
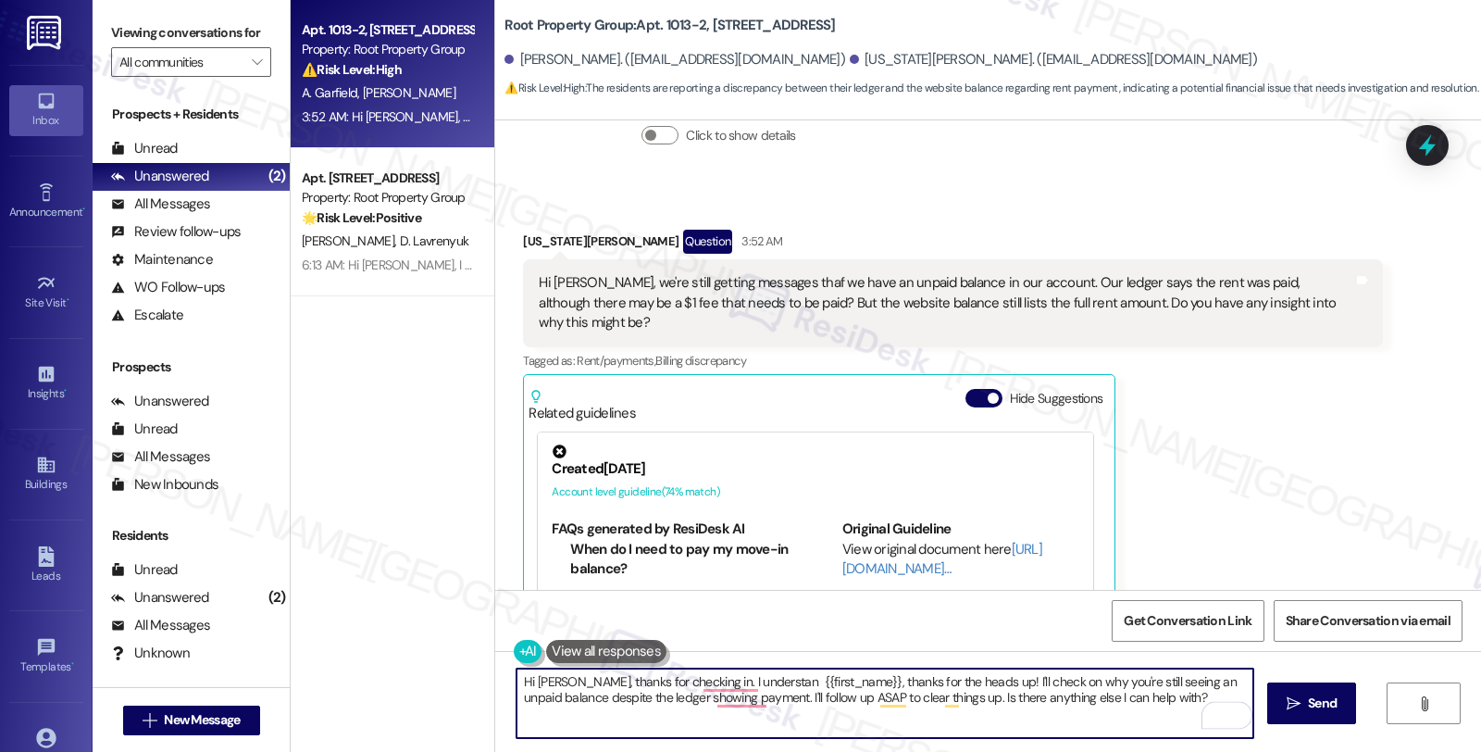
scroll to position [2659, 0]
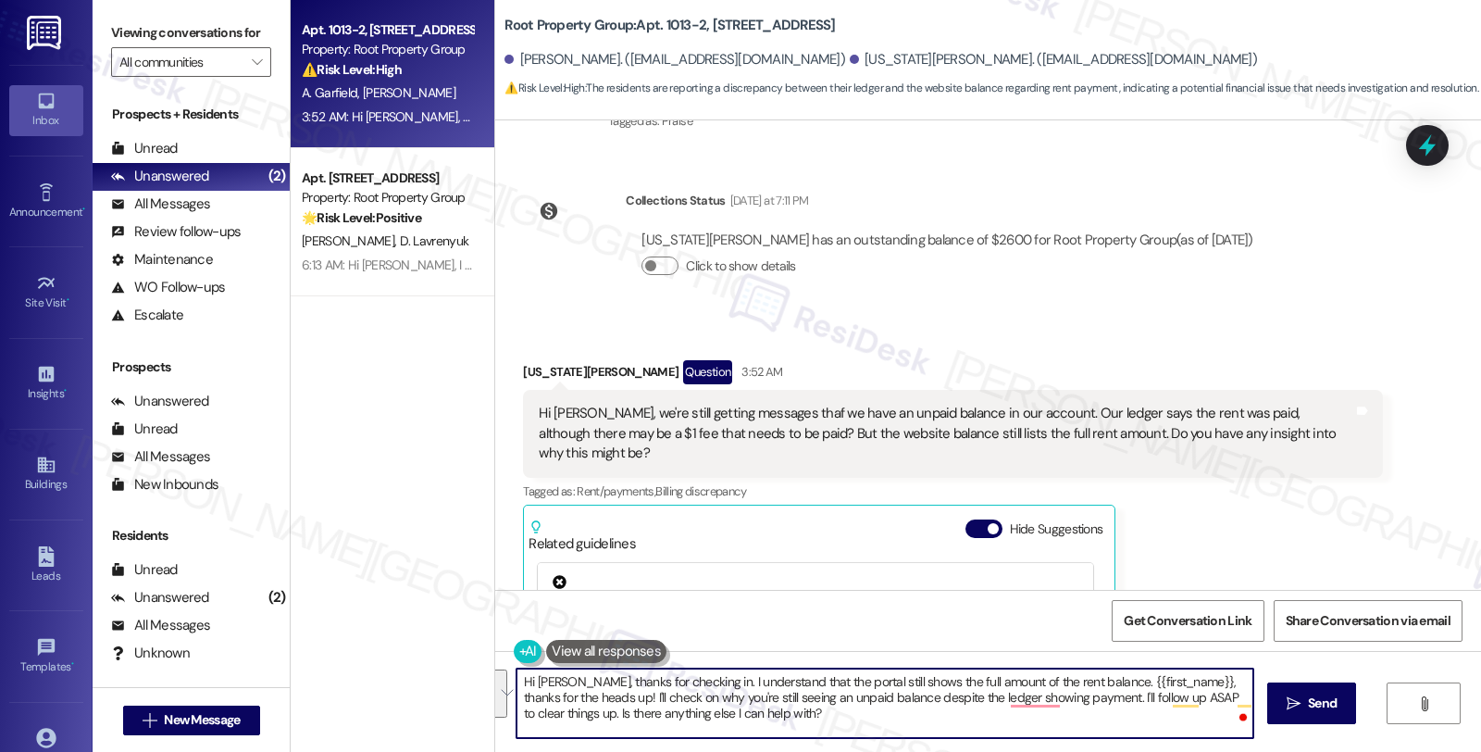
drag, startPoint x: 1083, startPoint y: 680, endPoint x: 1093, endPoint y: 710, distance: 31.9
click at [1093, 710] on textarea "Hi Allison, thanks for checking in. I understand that the portal still shows th…" at bounding box center [885, 703] width 737 height 69
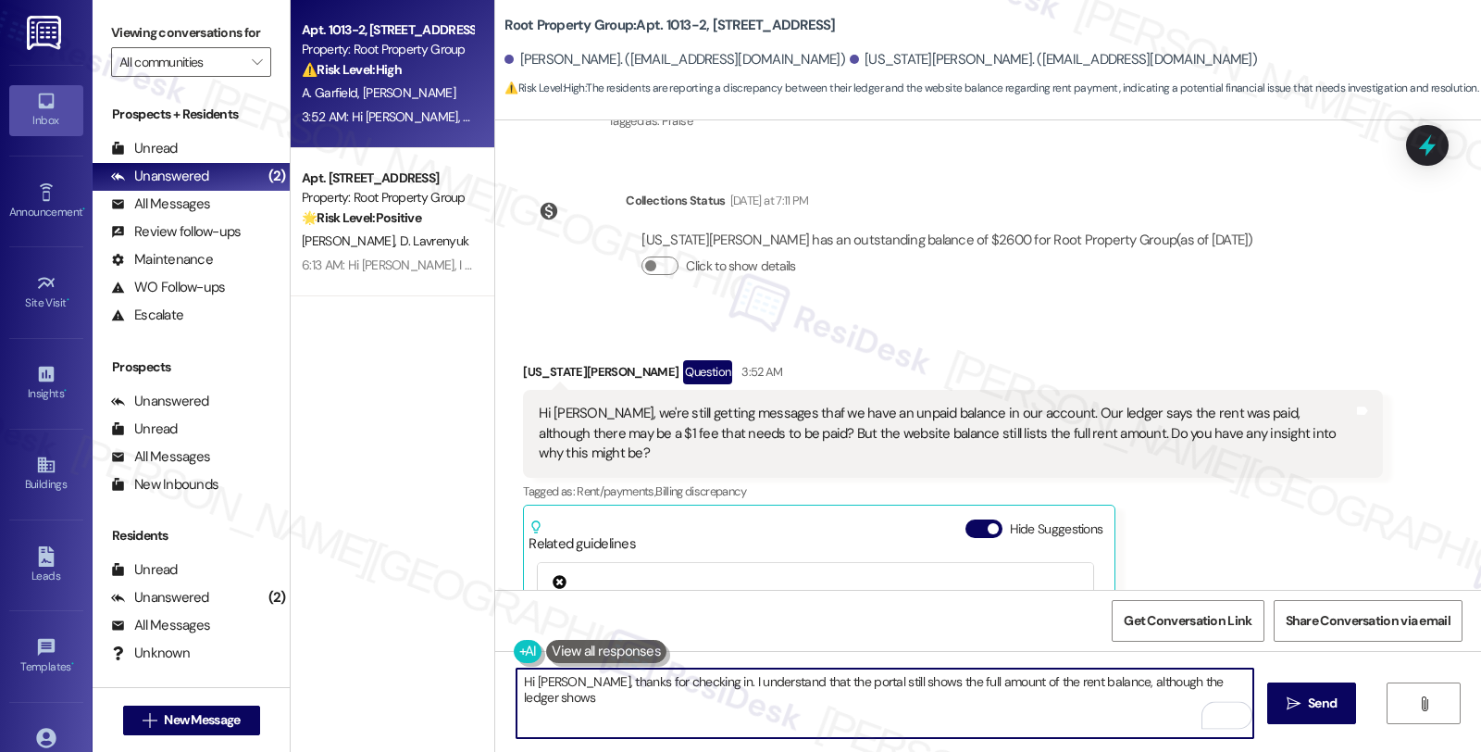
click at [1239, 681] on textarea "Hi Allison, thanks for checking in. I understand that the portal still shows th…" at bounding box center [885, 703] width 737 height 69
click at [826, 709] on textarea "Hi [PERSON_NAME], thanks for checking in. I understand that the portal still sh…" at bounding box center [885, 703] width 737 height 69
type textarea "Hi [PERSON_NAME], thanks for checking in. I understand that the portal still sh…"
click at [506, 689] on div "Hi Allison, thanks for checking in. I understand that the portal still shows th…" at bounding box center [875, 703] width 739 height 71
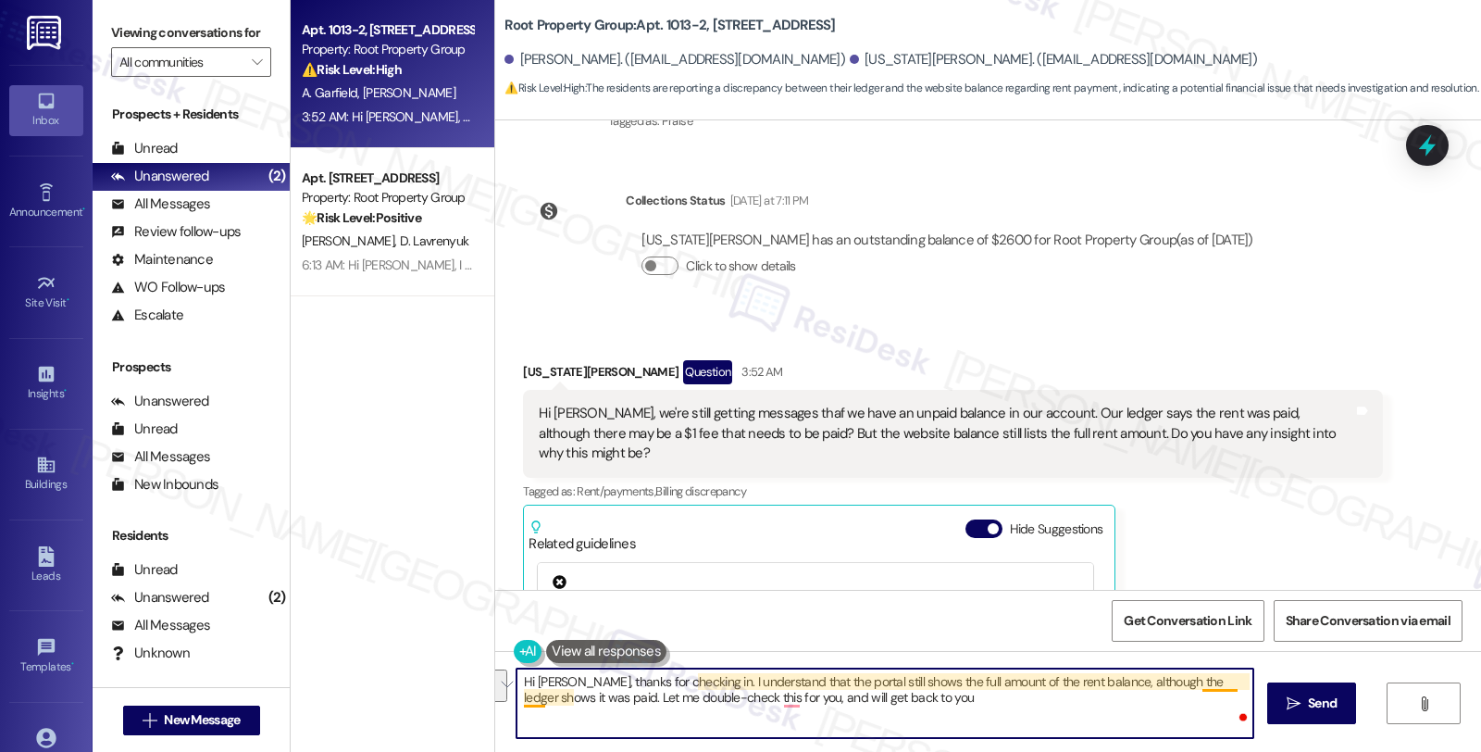
scroll to position [2865, 0]
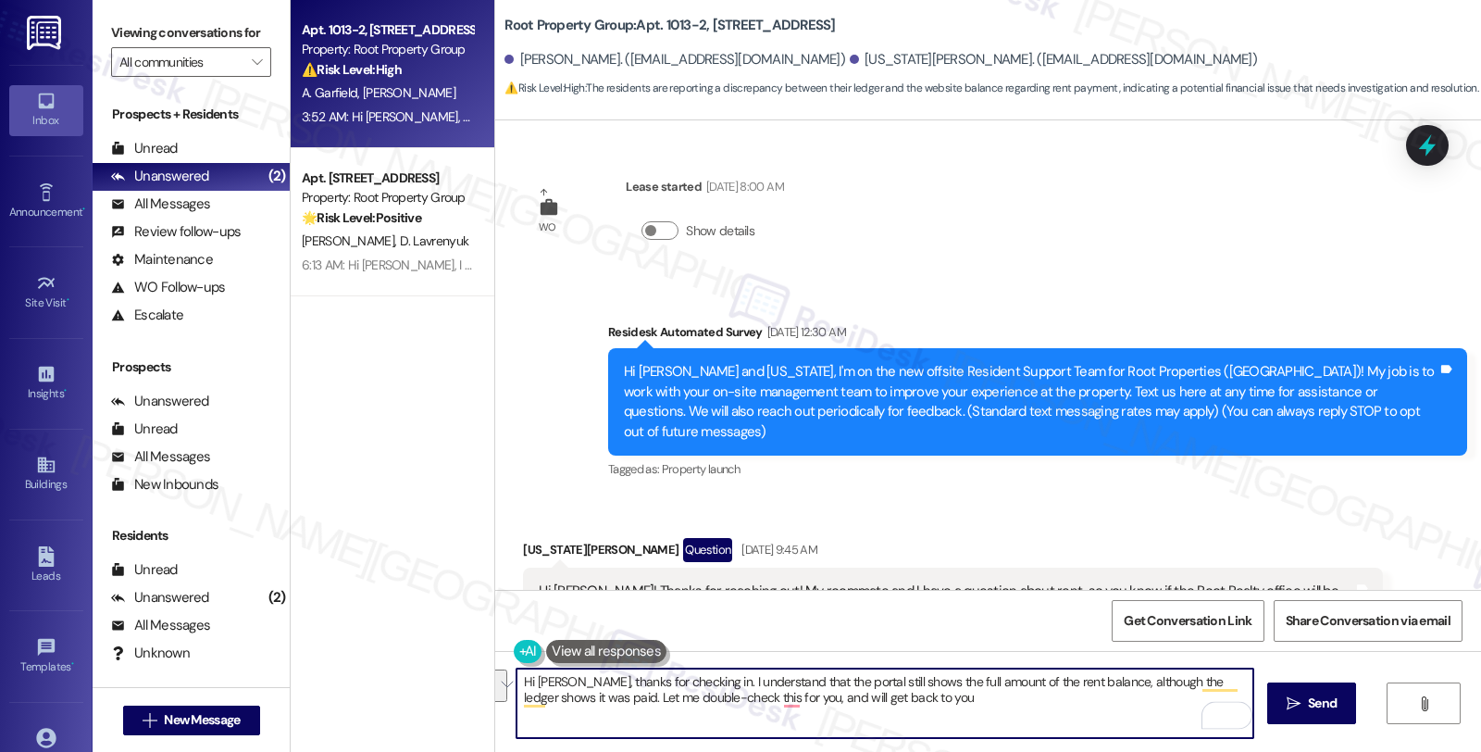
click at [919, 692] on textarea "Hi [PERSON_NAME], thanks for checking in. I understand that the portal still sh…" at bounding box center [885, 703] width 737 height 69
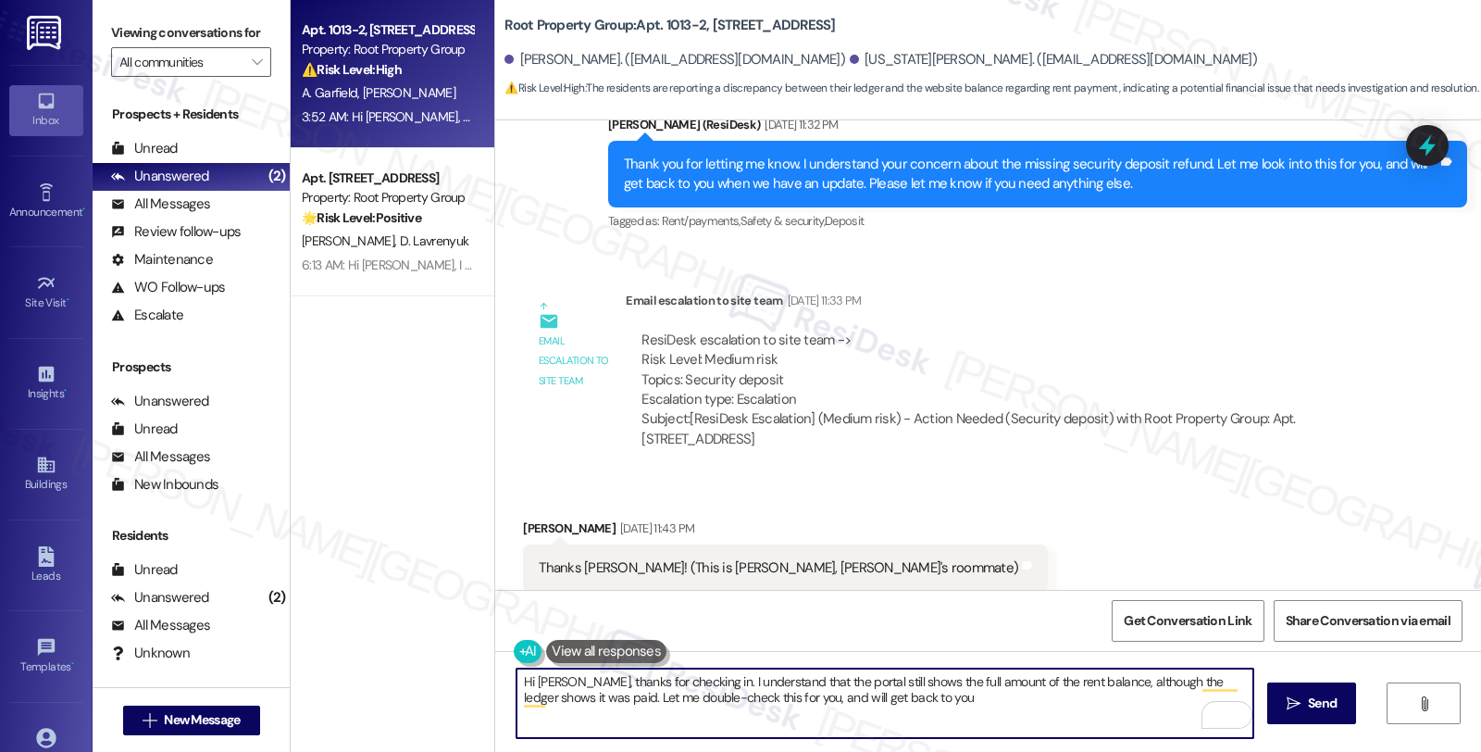
scroll to position [1219, 0]
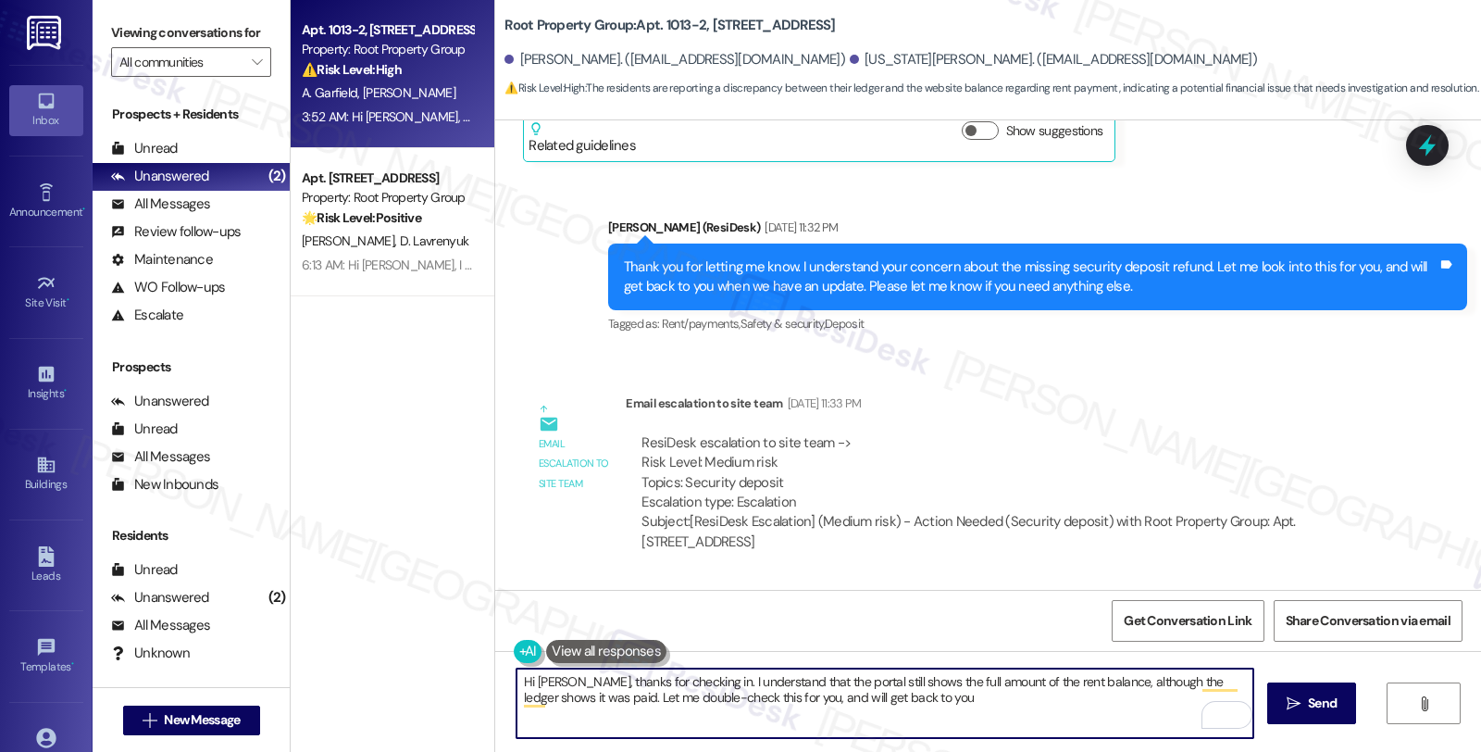
click at [900, 699] on textarea "Hi [PERSON_NAME], thanks for checking in. I understand that the portal still sh…" at bounding box center [885, 703] width 737 height 69
click at [955, 708] on textarea "Hi [PERSON_NAME], thanks for checking in. I understand that the portal still sh…" at bounding box center [885, 703] width 737 height 69
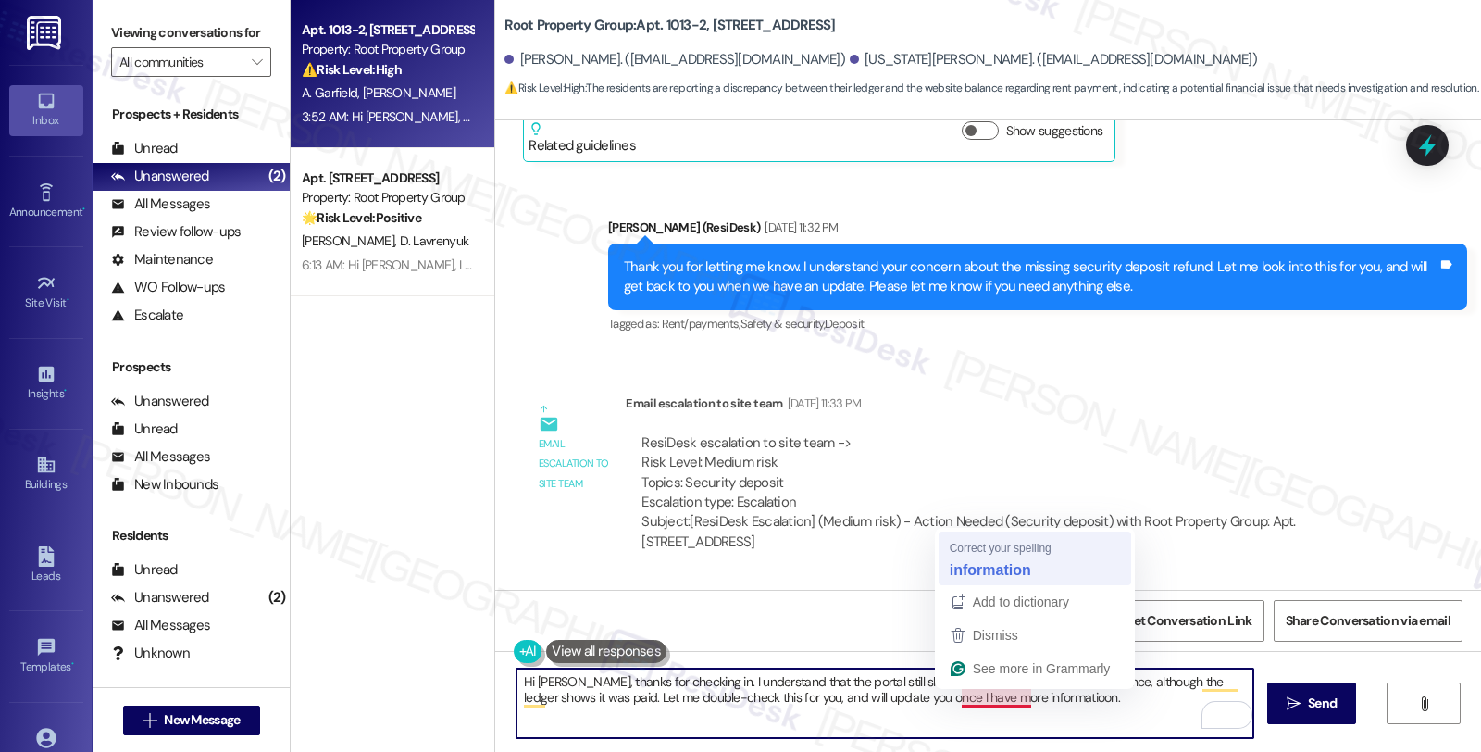
type textarea "Hi [PERSON_NAME], thanks for checking in. I understand that the portal still sh…"
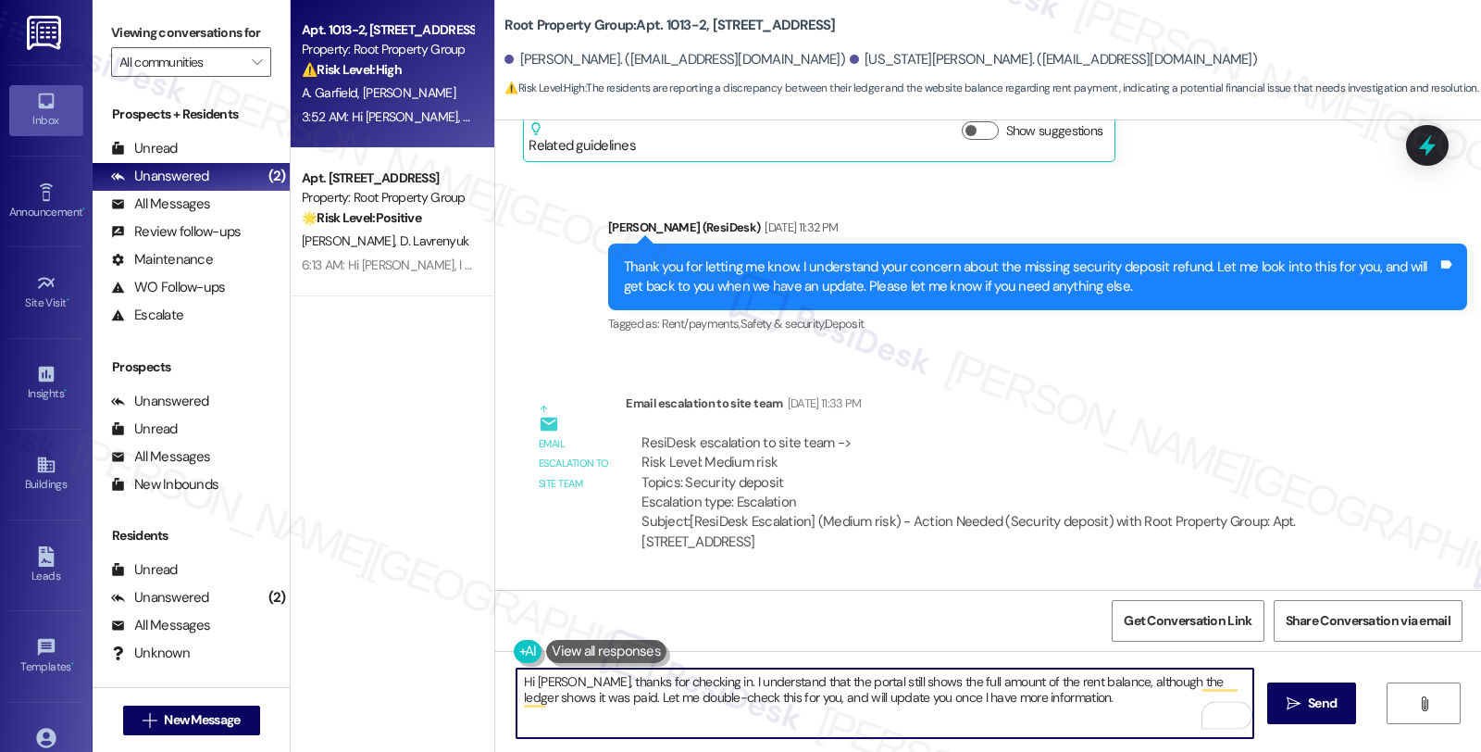
click at [1029, 696] on textarea "Hi [PERSON_NAME], thanks for checking in. I understand that the portal still sh…" at bounding box center [885, 703] width 737 height 69
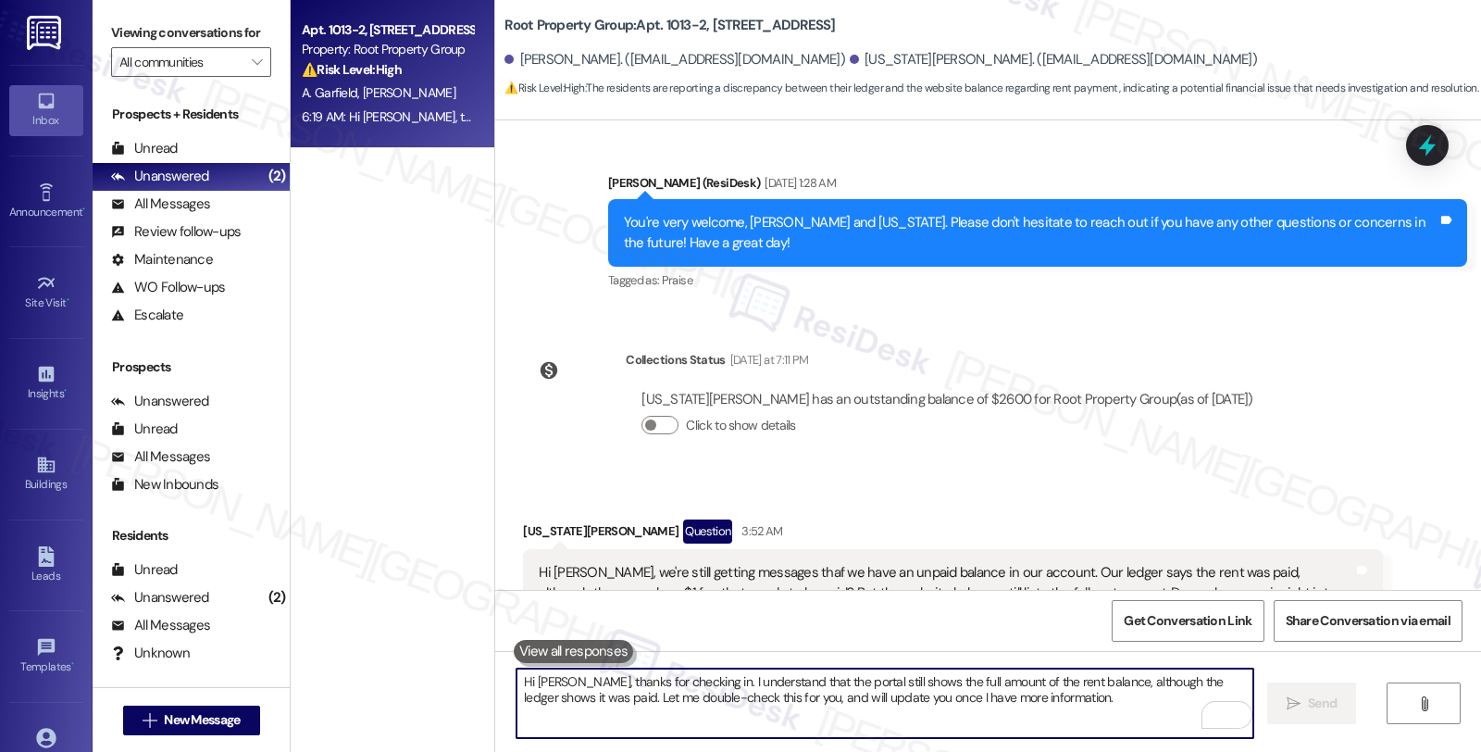
scroll to position [2498, 0]
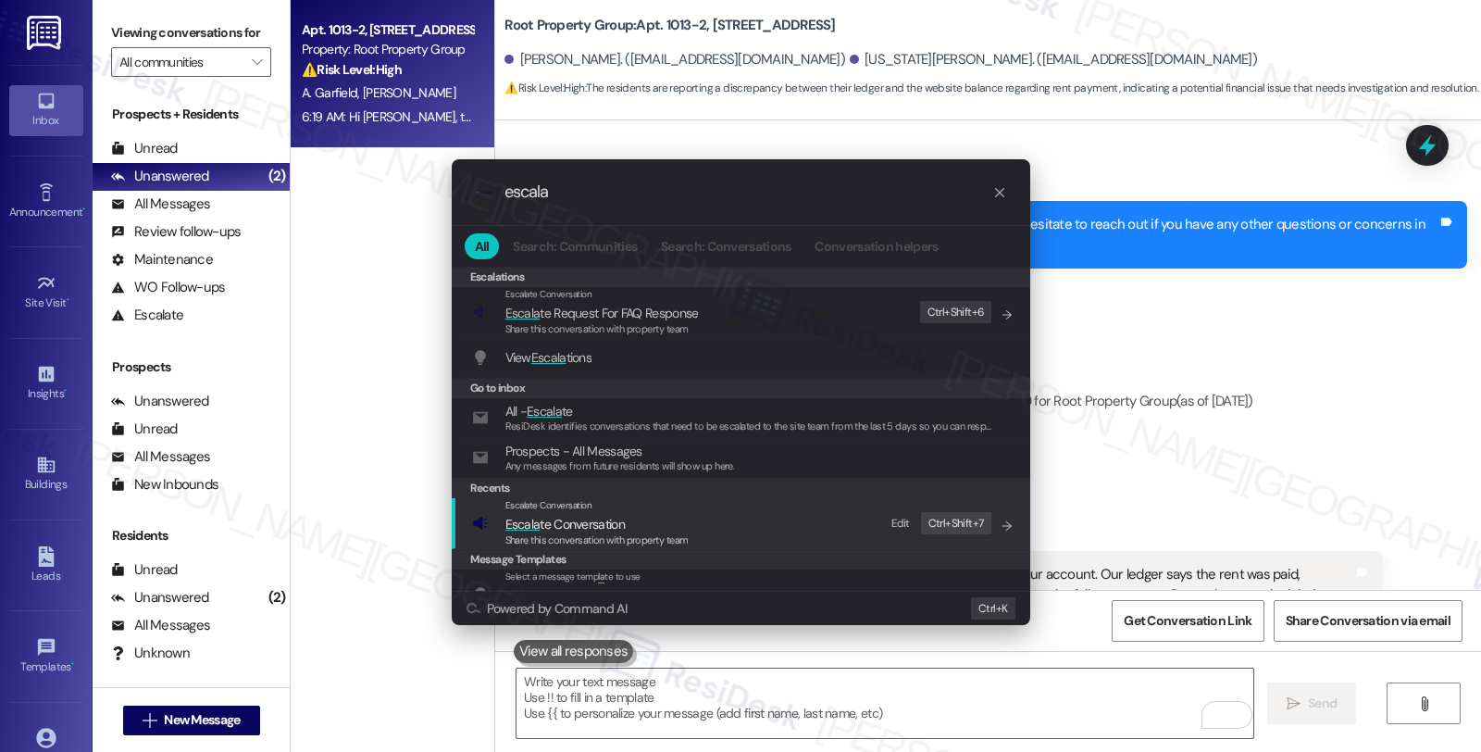
type input "escala"
click at [631, 528] on span "Escala te Conversation" at bounding box center [597, 524] width 183 height 20
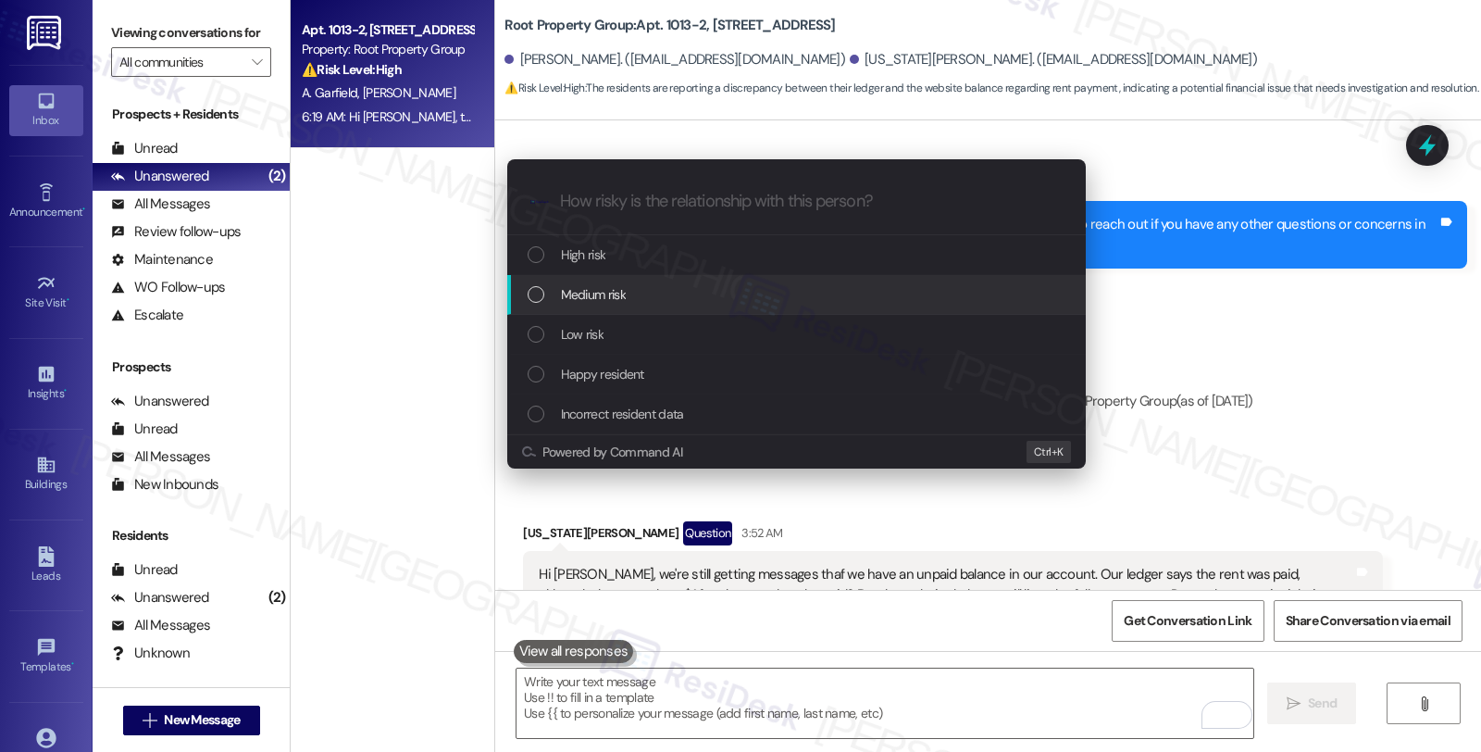
click at [605, 301] on span "Medium risk" at bounding box center [593, 294] width 65 height 20
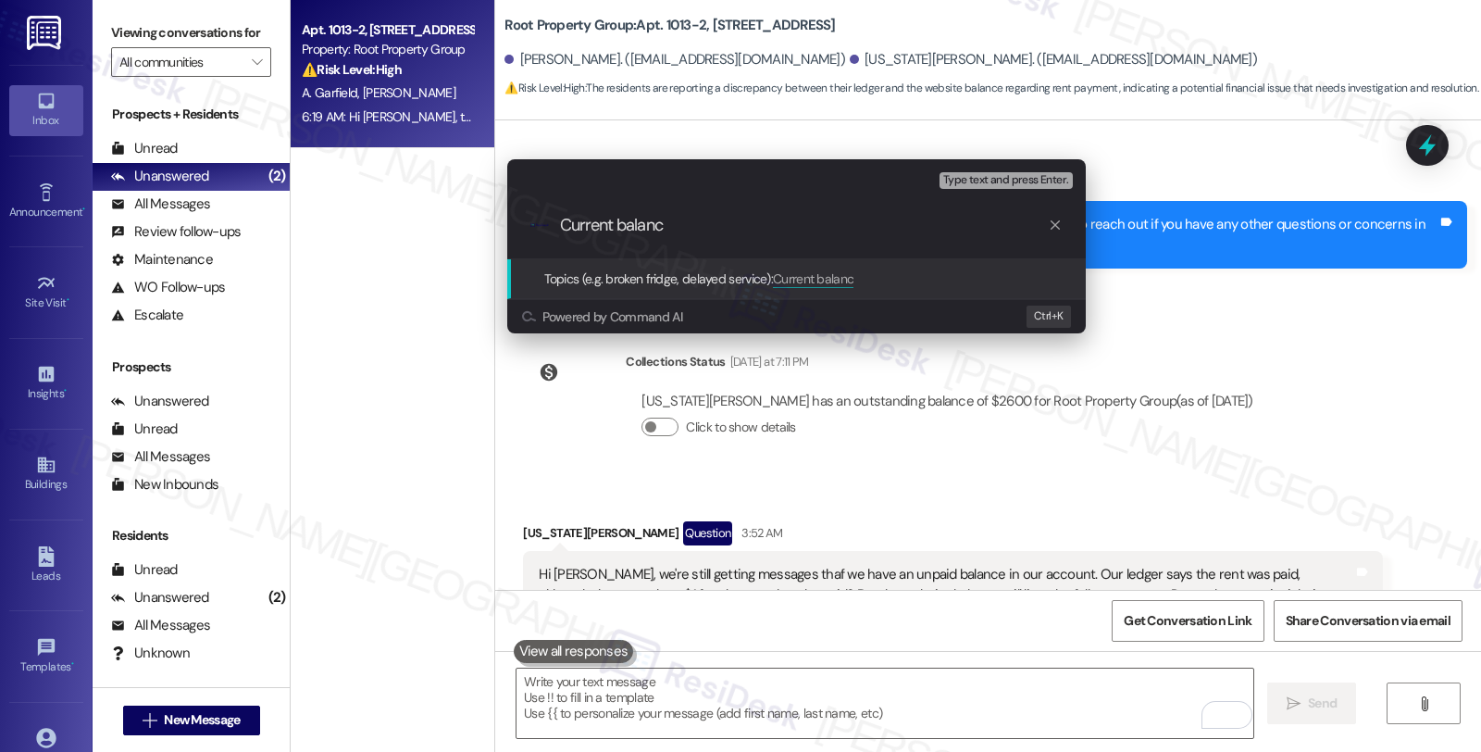
type input "Current balance"
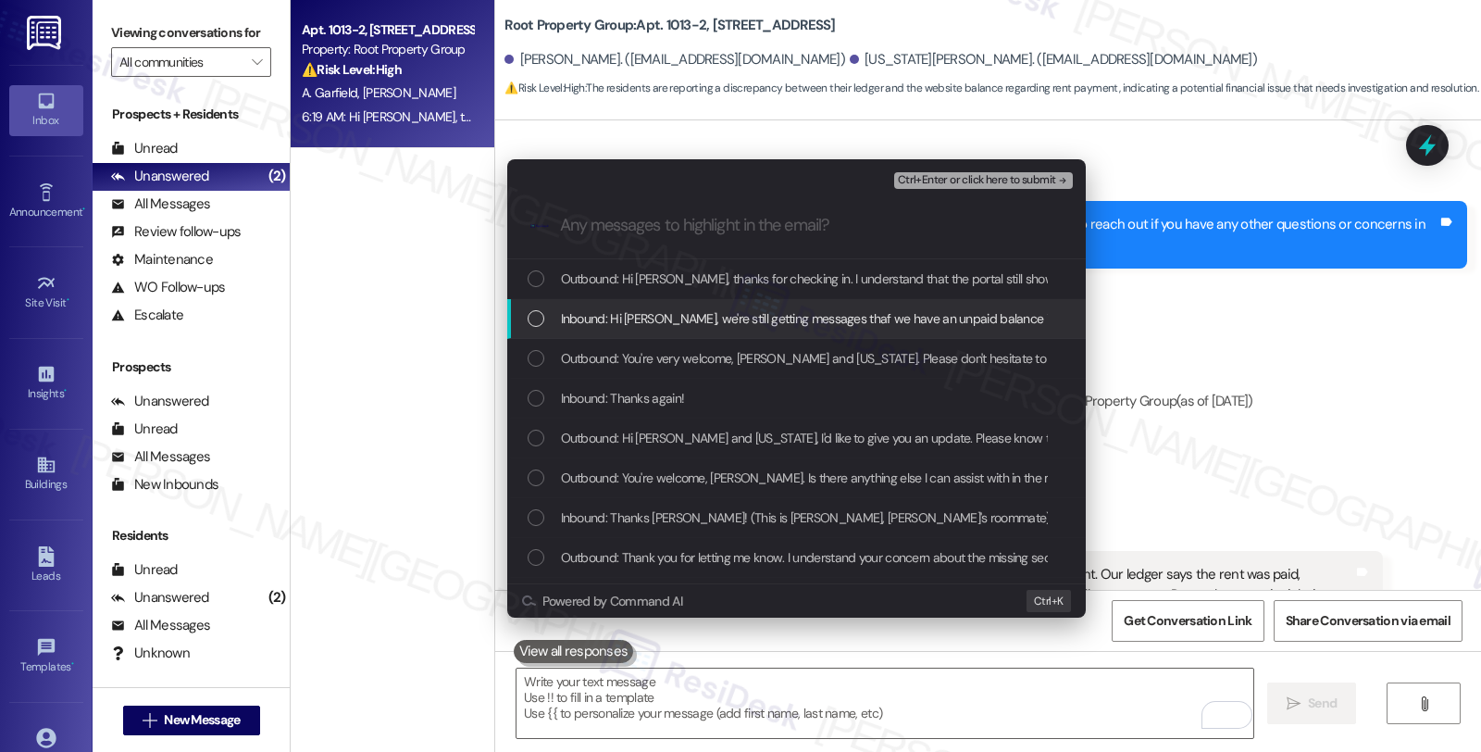
click at [612, 317] on span "Inbound: Hi [PERSON_NAME], we're still getting messages thaf we have an unpaid …" at bounding box center [1357, 318] width 1592 height 20
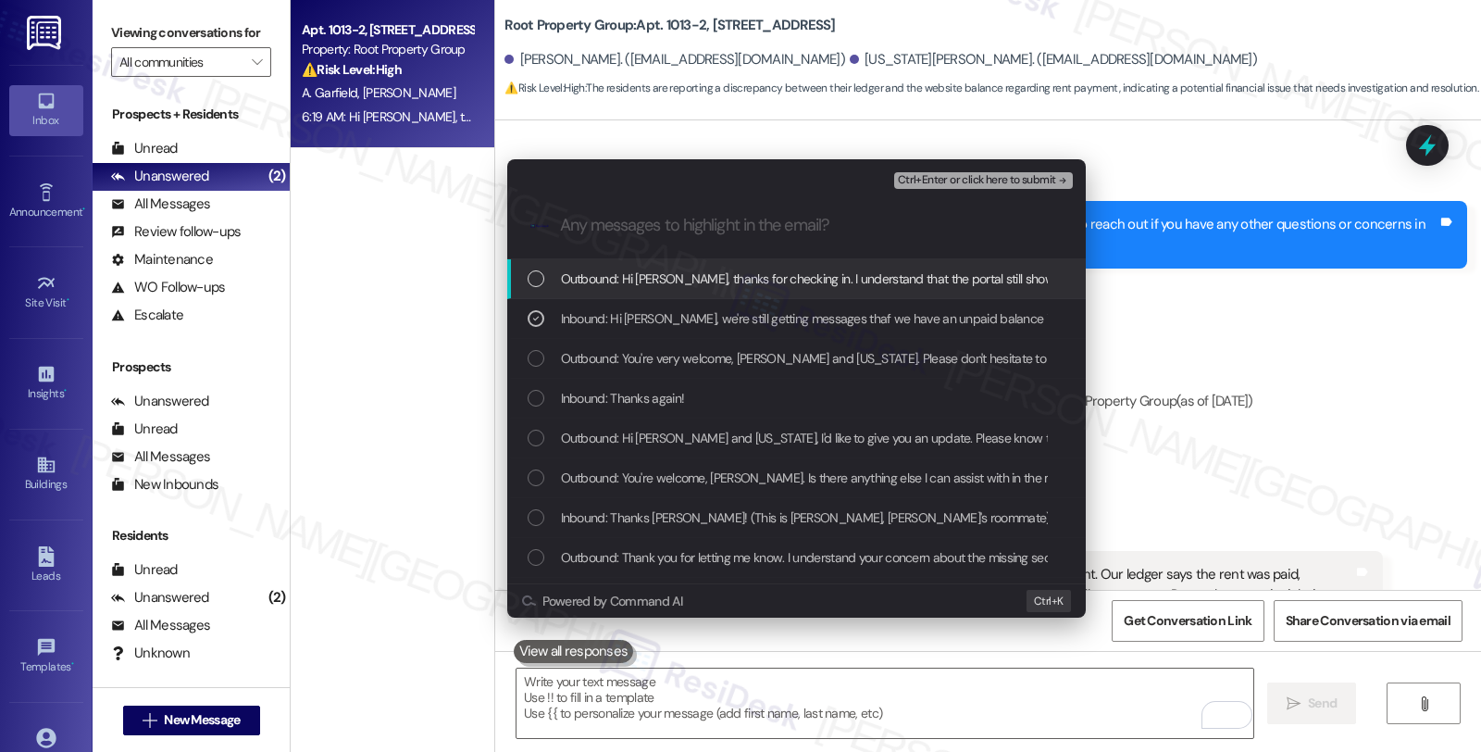
click at [966, 172] on button "Ctrl+Enter or click here to submit" at bounding box center [983, 180] width 179 height 17
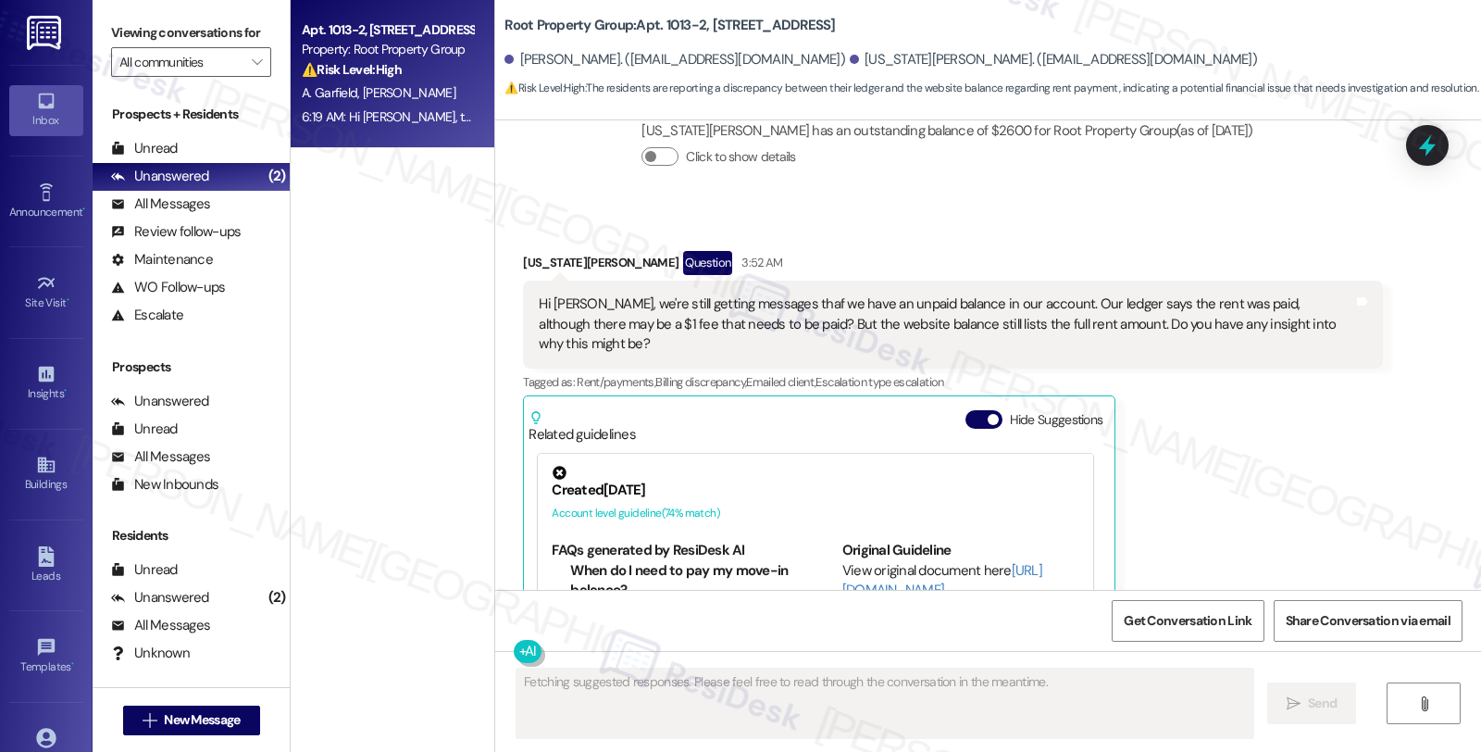
scroll to position [2864, 0]
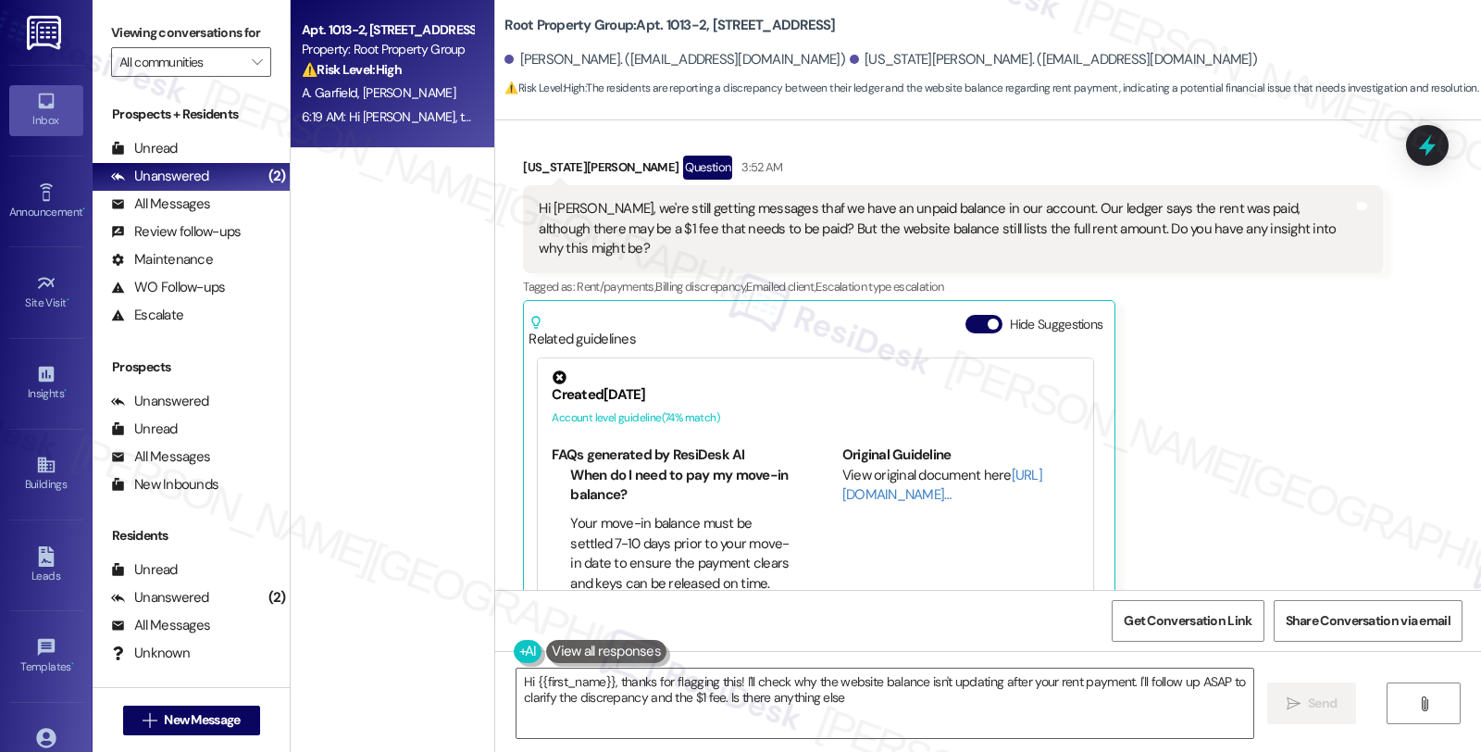
type textarea "Hi {{first_name}}, thanks for flagging this! I'll check why the website balance…"
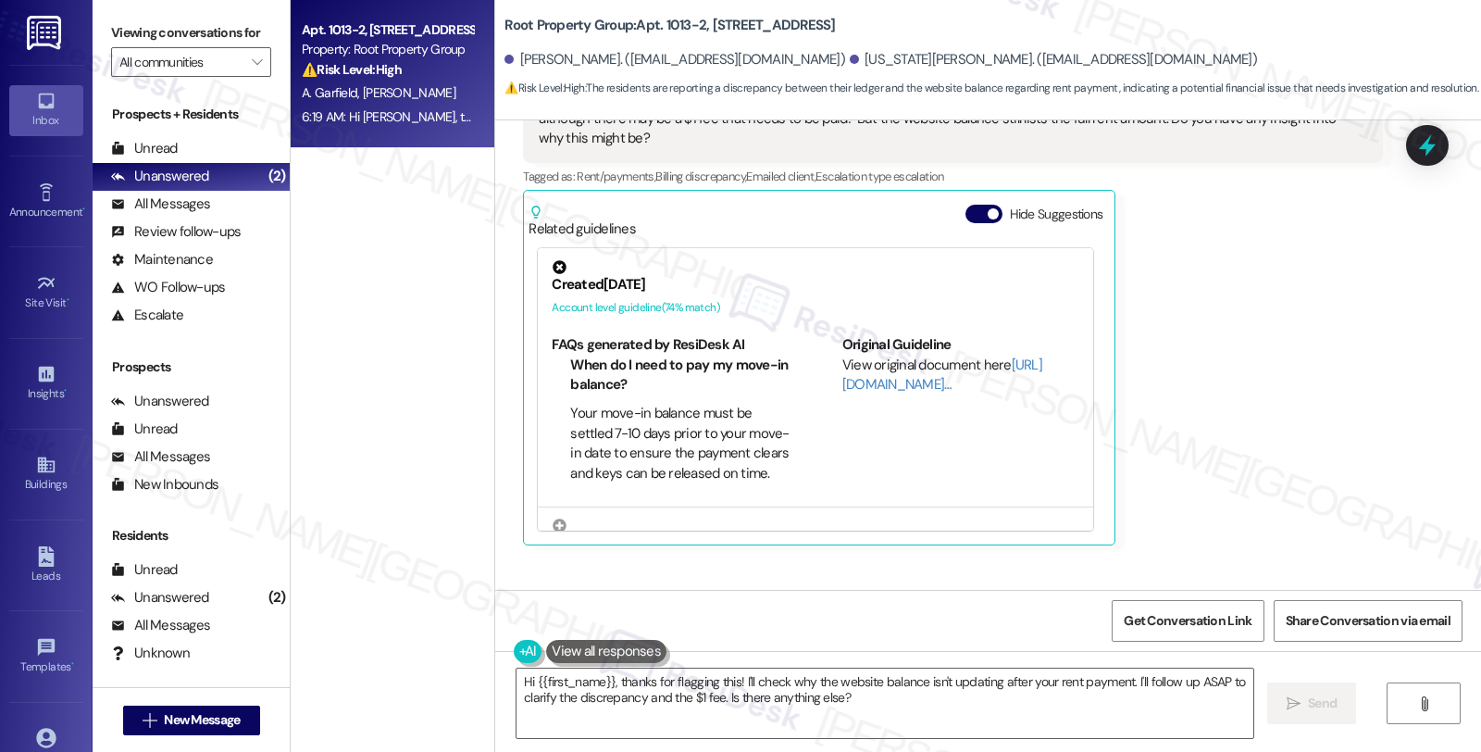
scroll to position [3041, 0]
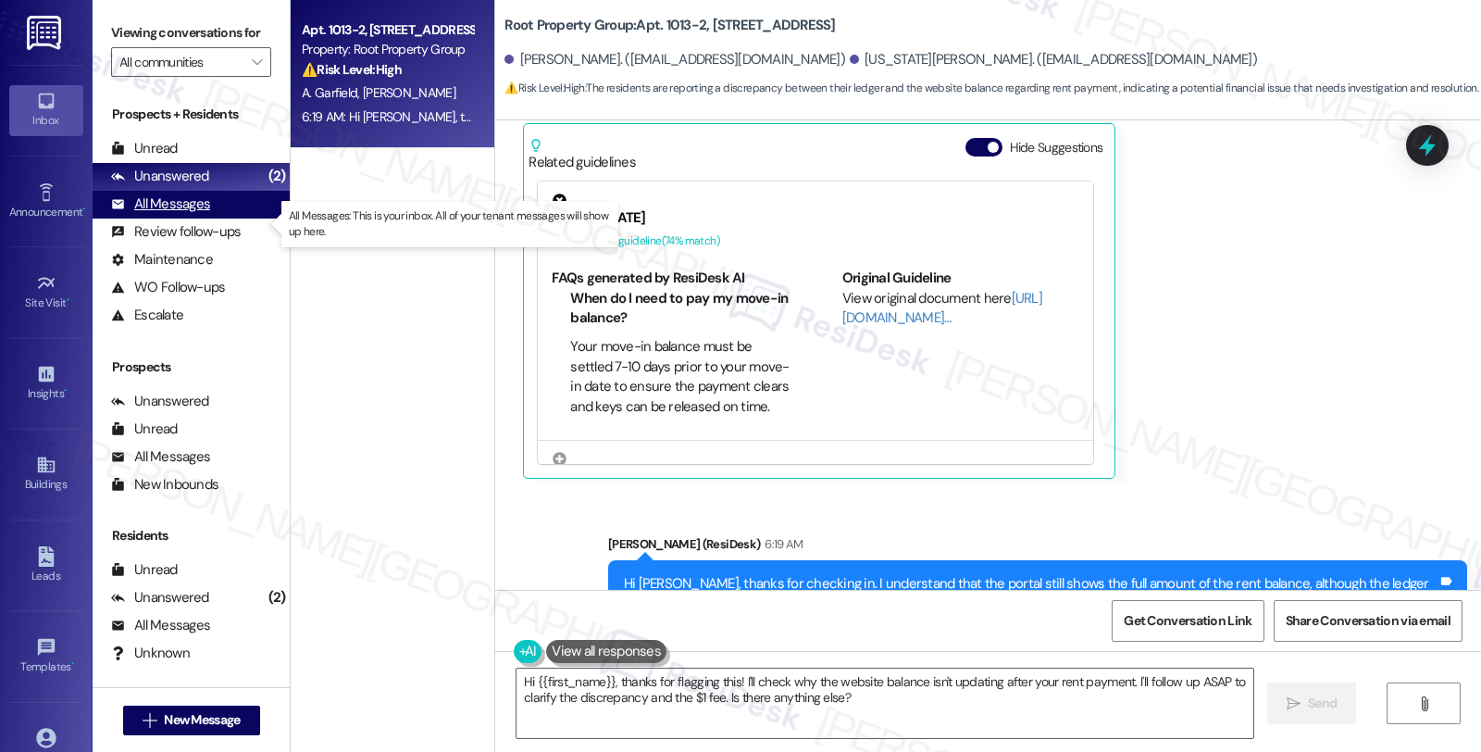
click at [207, 214] on div "All Messages" at bounding box center [160, 203] width 99 height 19
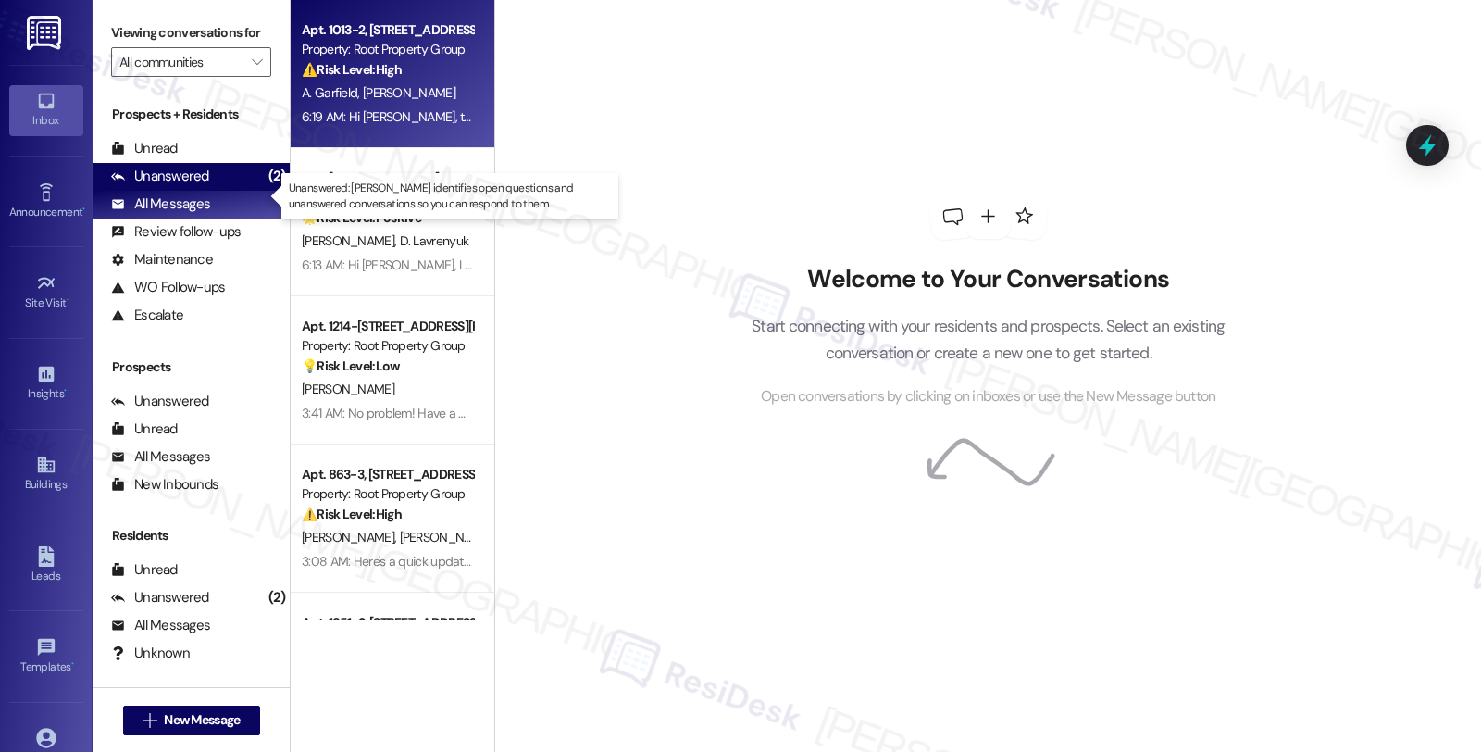
click at [209, 191] on div "Unanswered (2)" at bounding box center [191, 177] width 197 height 28
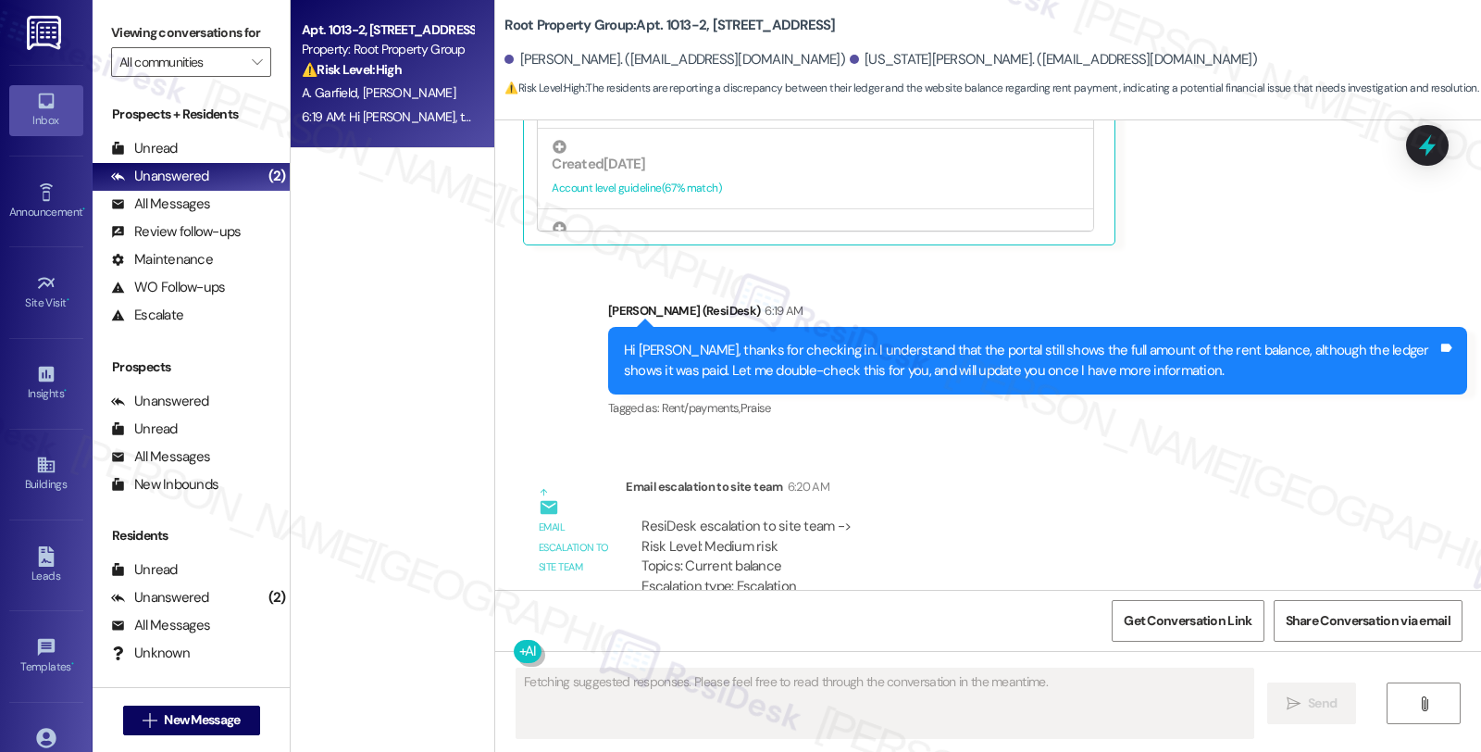
scroll to position [3418, 0]
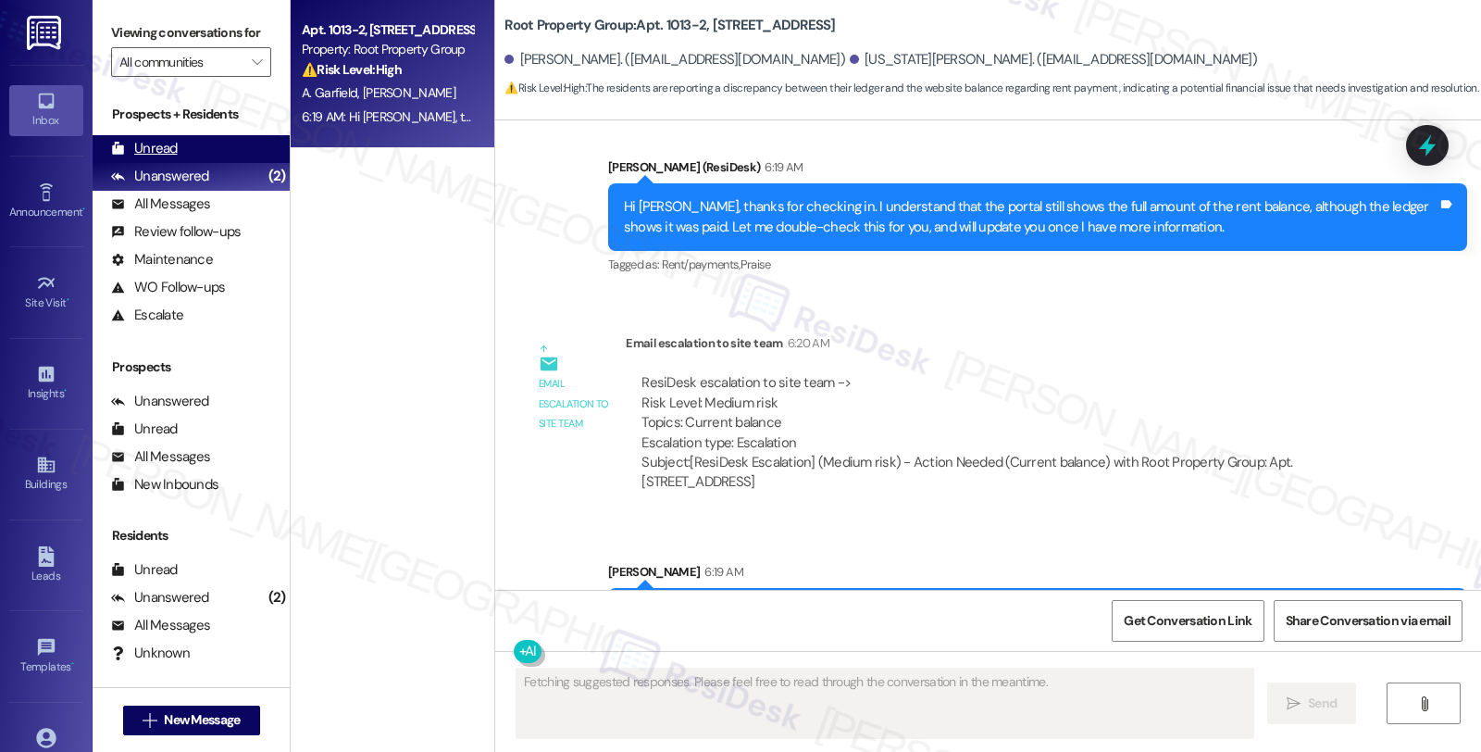
click at [174, 158] on div "Unread" at bounding box center [144, 148] width 67 height 19
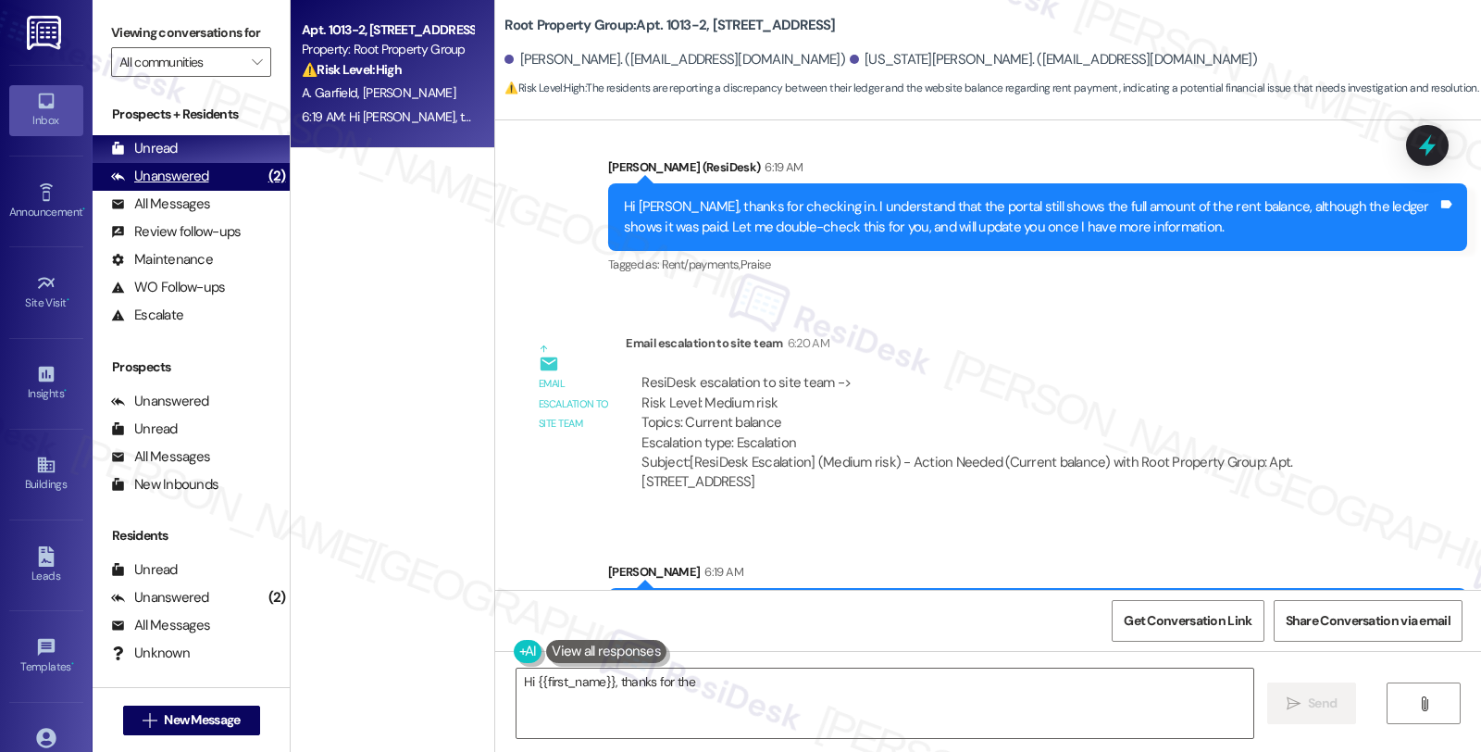
type textarea "Hi {{first_name}}, thanks for the"
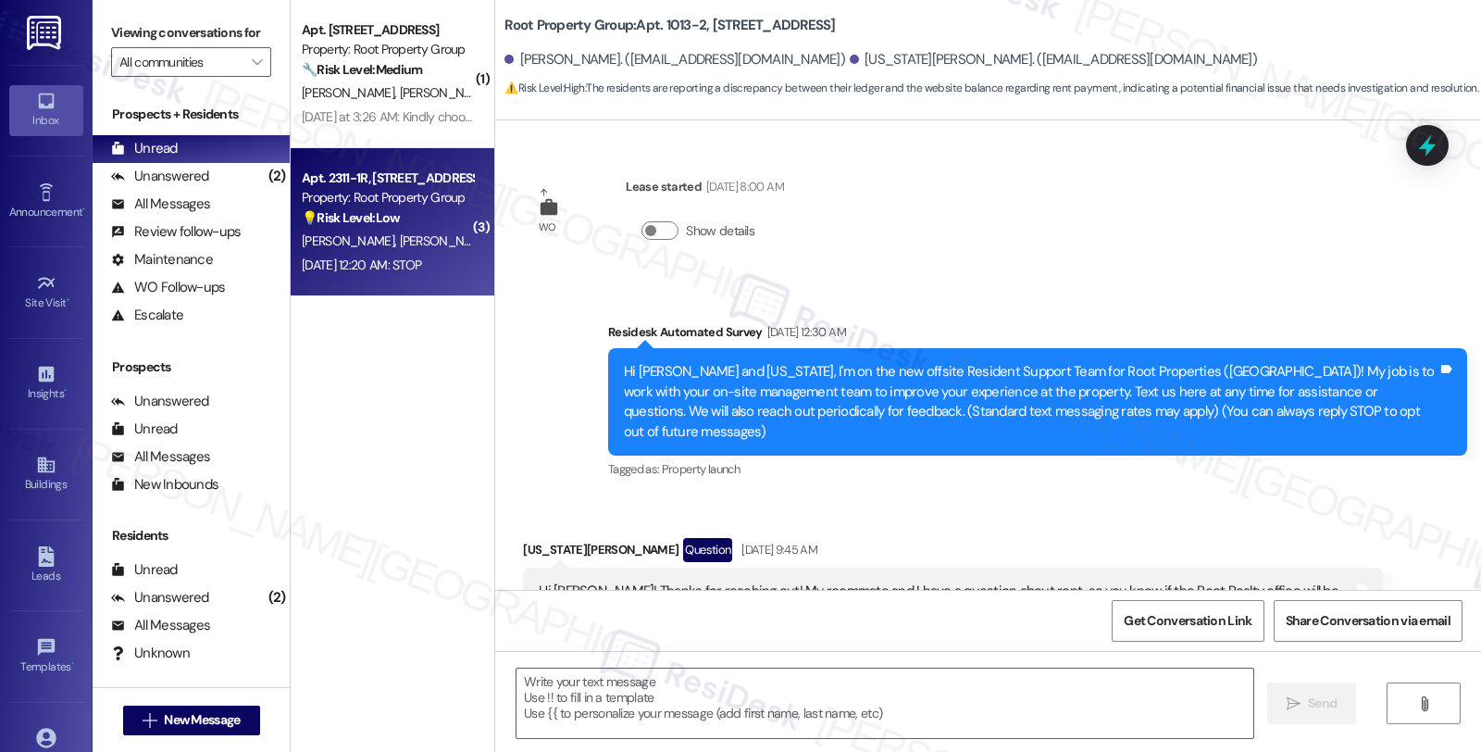
click at [433, 225] on div "💡 Risk Level: Low The resident opted out of the text thread. This is a customer…" at bounding box center [387, 217] width 171 height 19
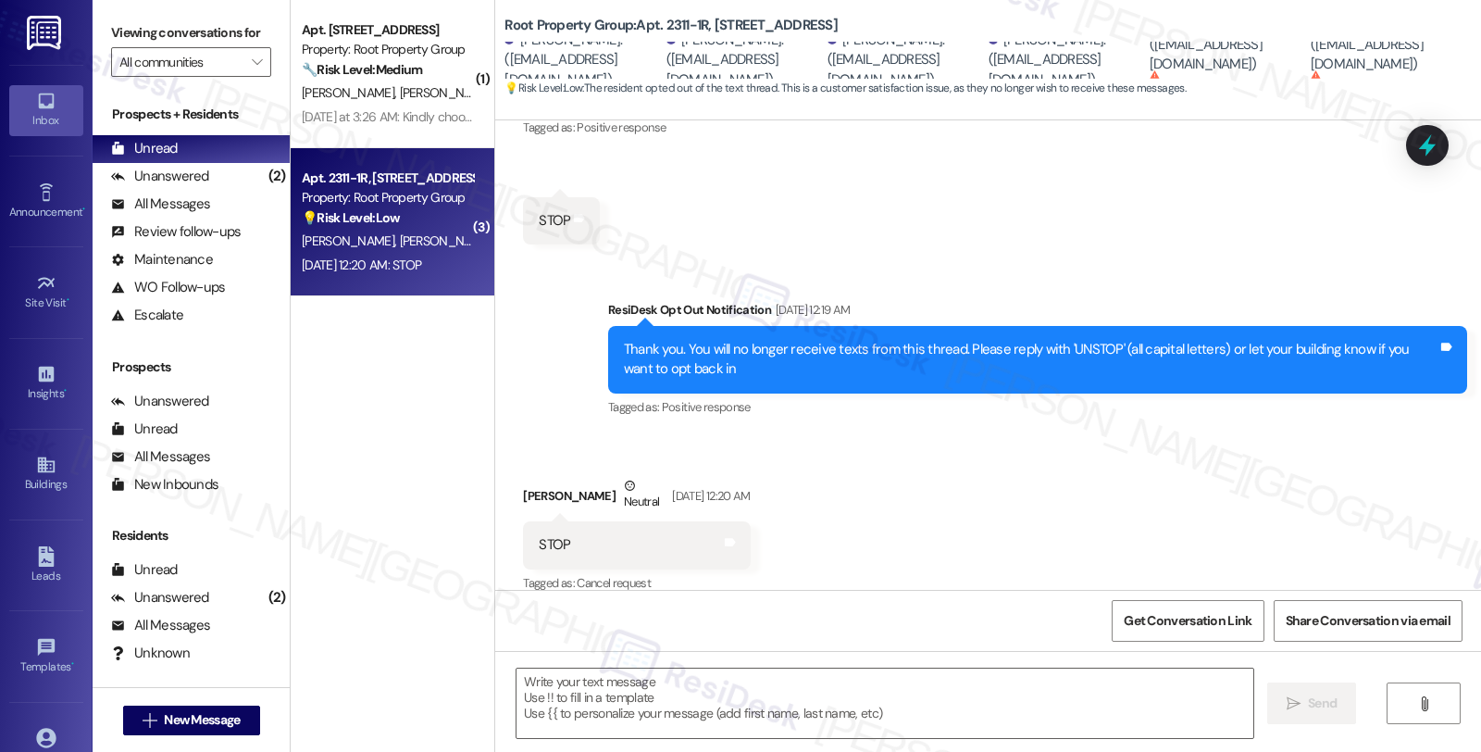
type textarea "Fetching suggested responses. Please feel free to read through the conversation…"
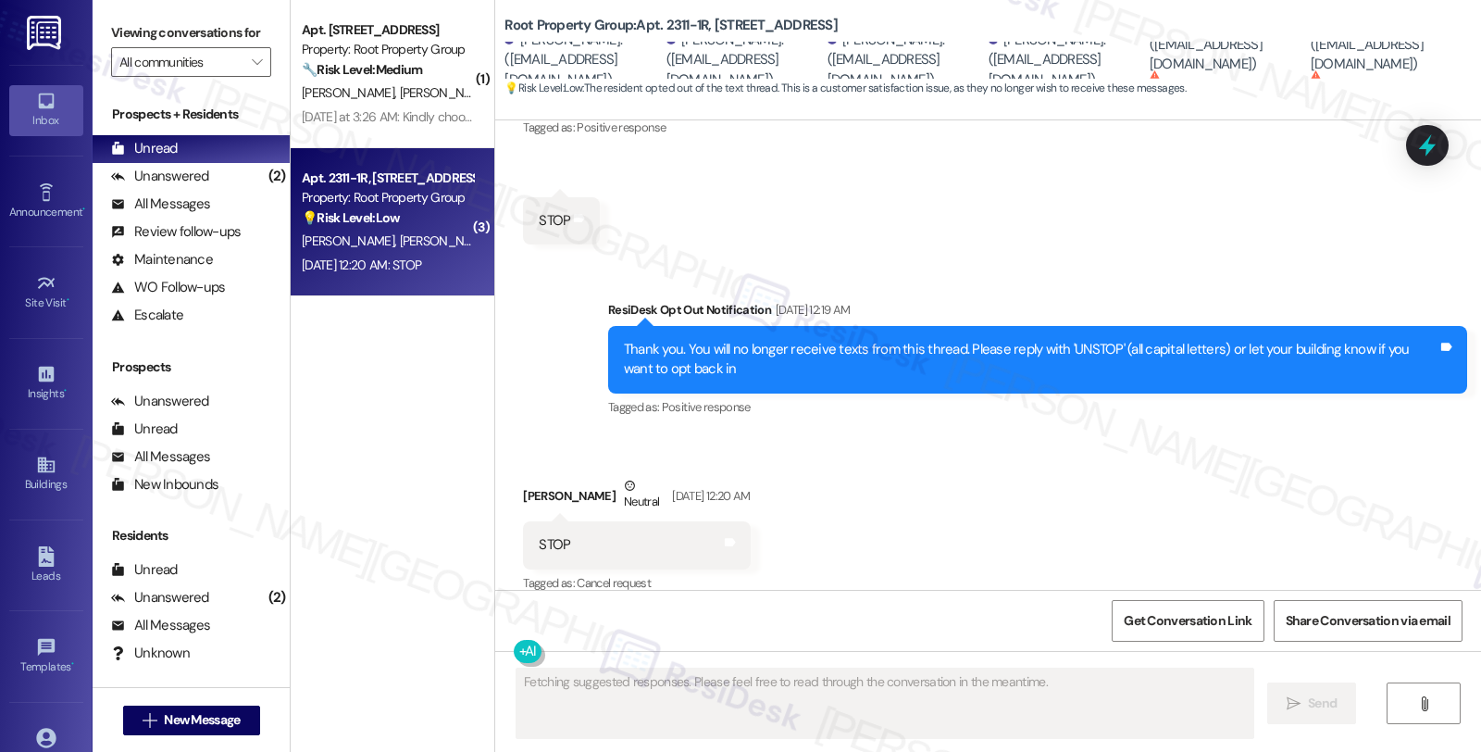
scroll to position [648, 0]
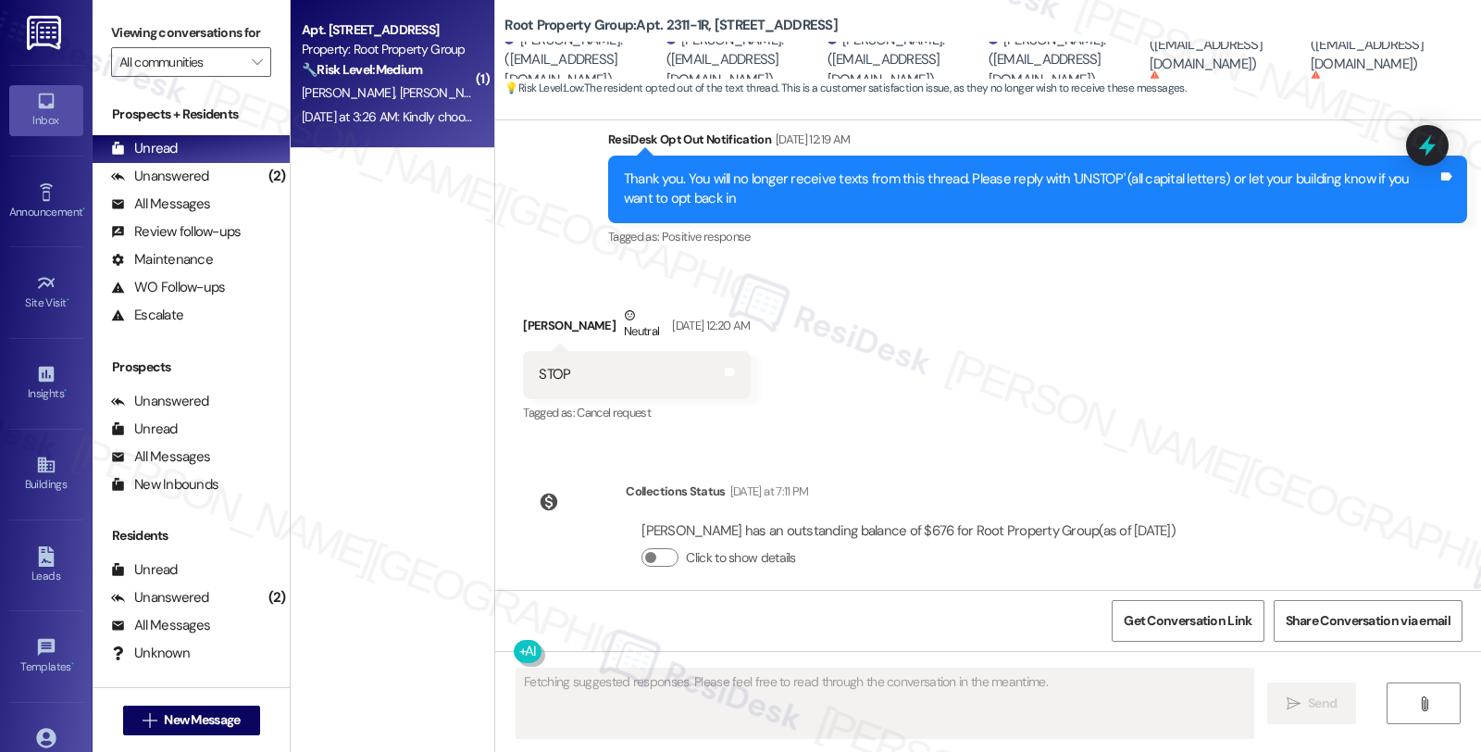
click at [400, 102] on div "[PERSON_NAME] [PERSON_NAME] [PERSON_NAME]" at bounding box center [387, 92] width 175 height 23
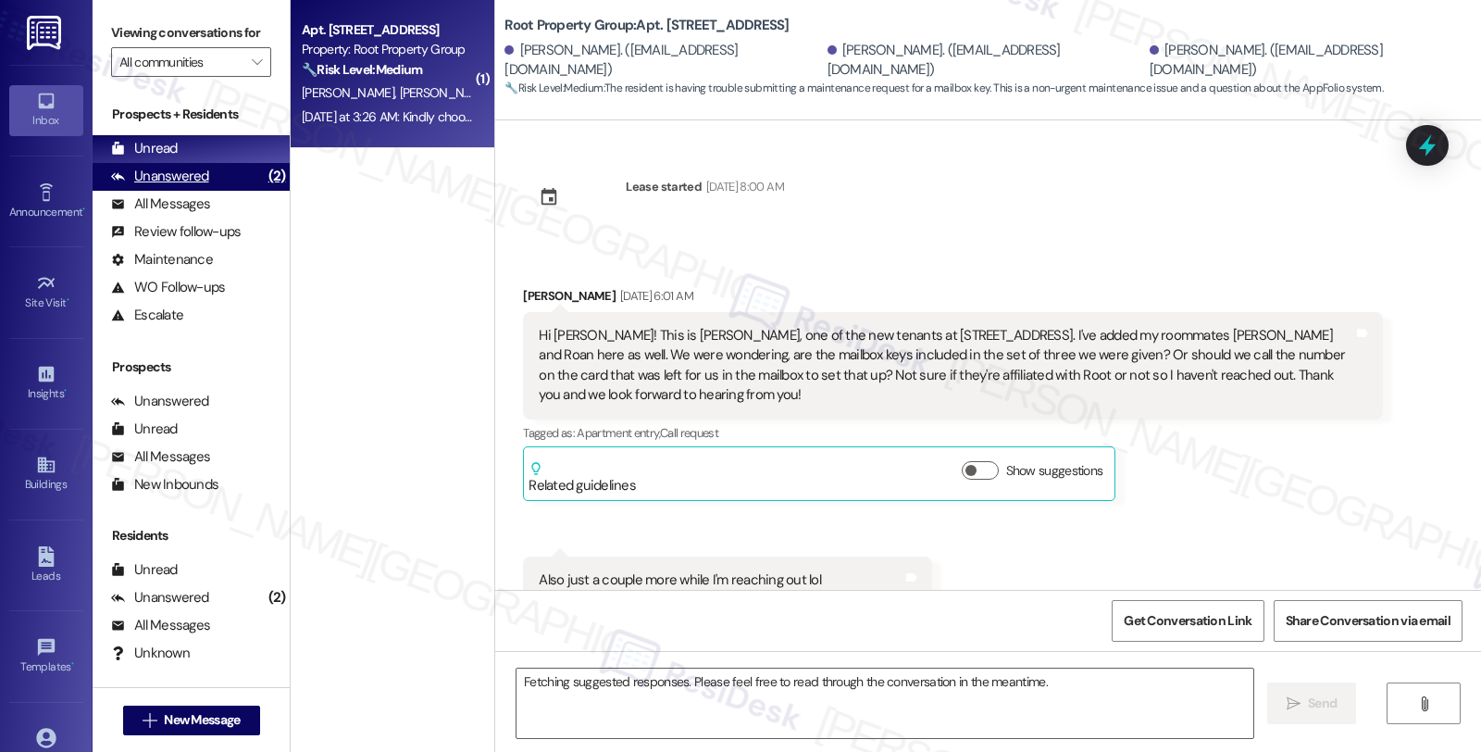
scroll to position [3761, 0]
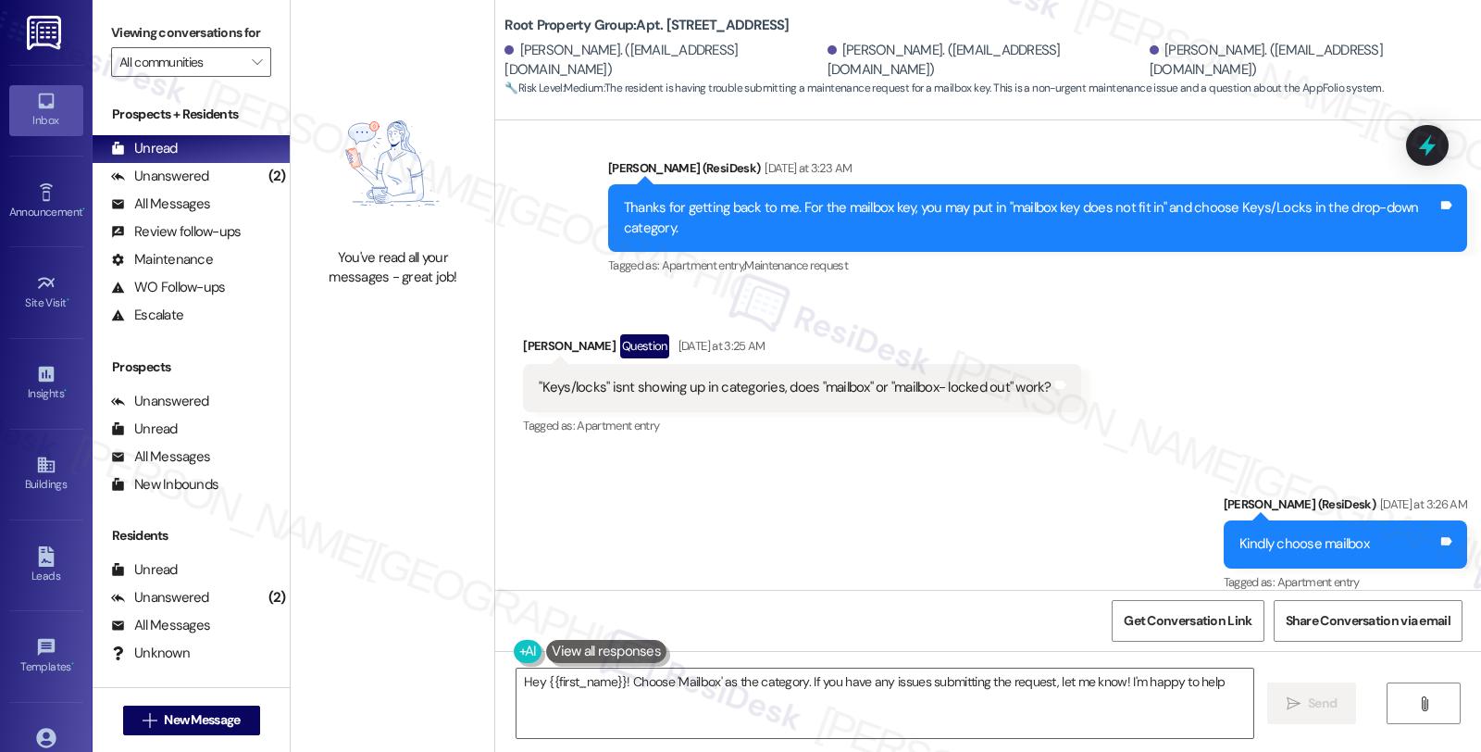
type textarea "Hey {{first_name}}! Choose 'Mailbox' as the category. If you have any issues su…"
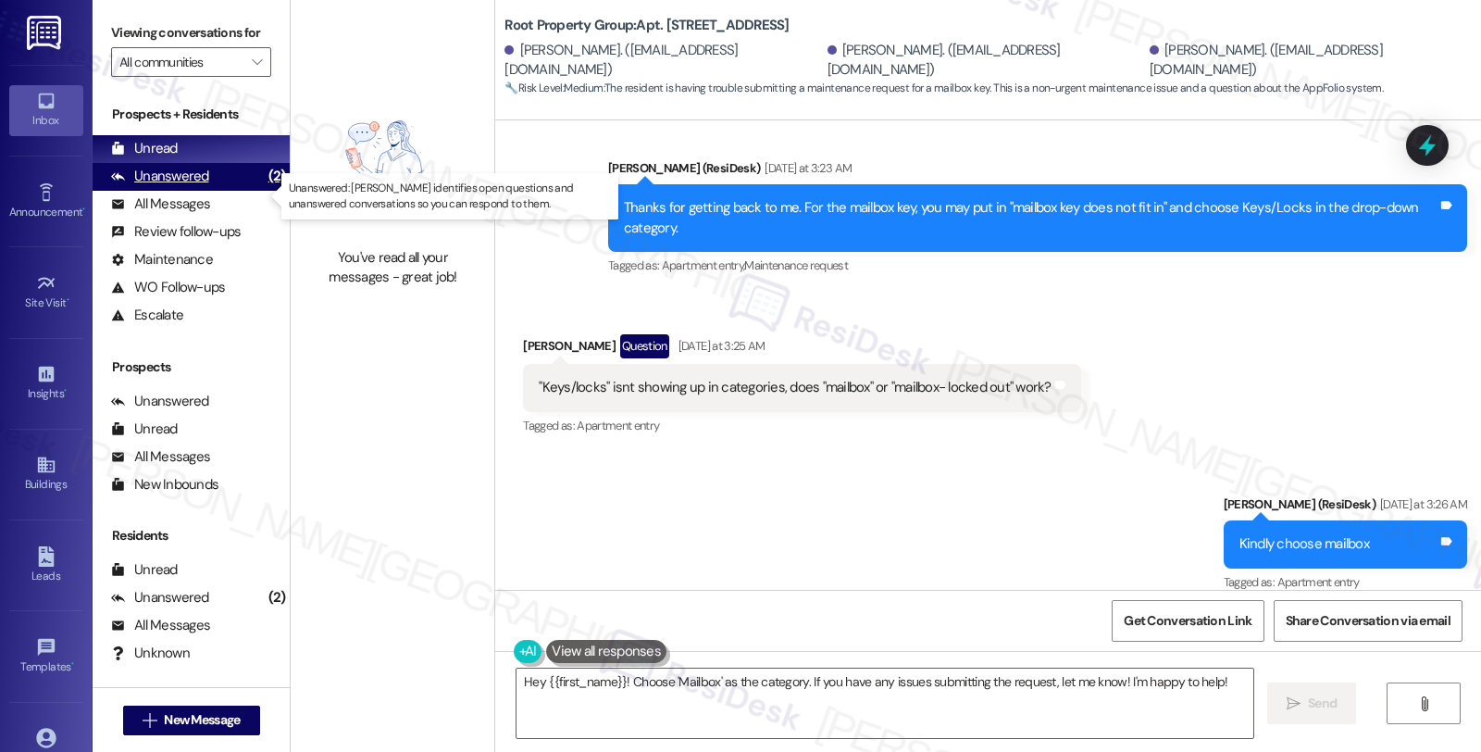
click at [196, 186] on div "Unanswered" at bounding box center [160, 176] width 98 height 19
